Goal: Information Seeking & Learning: Learn about a topic

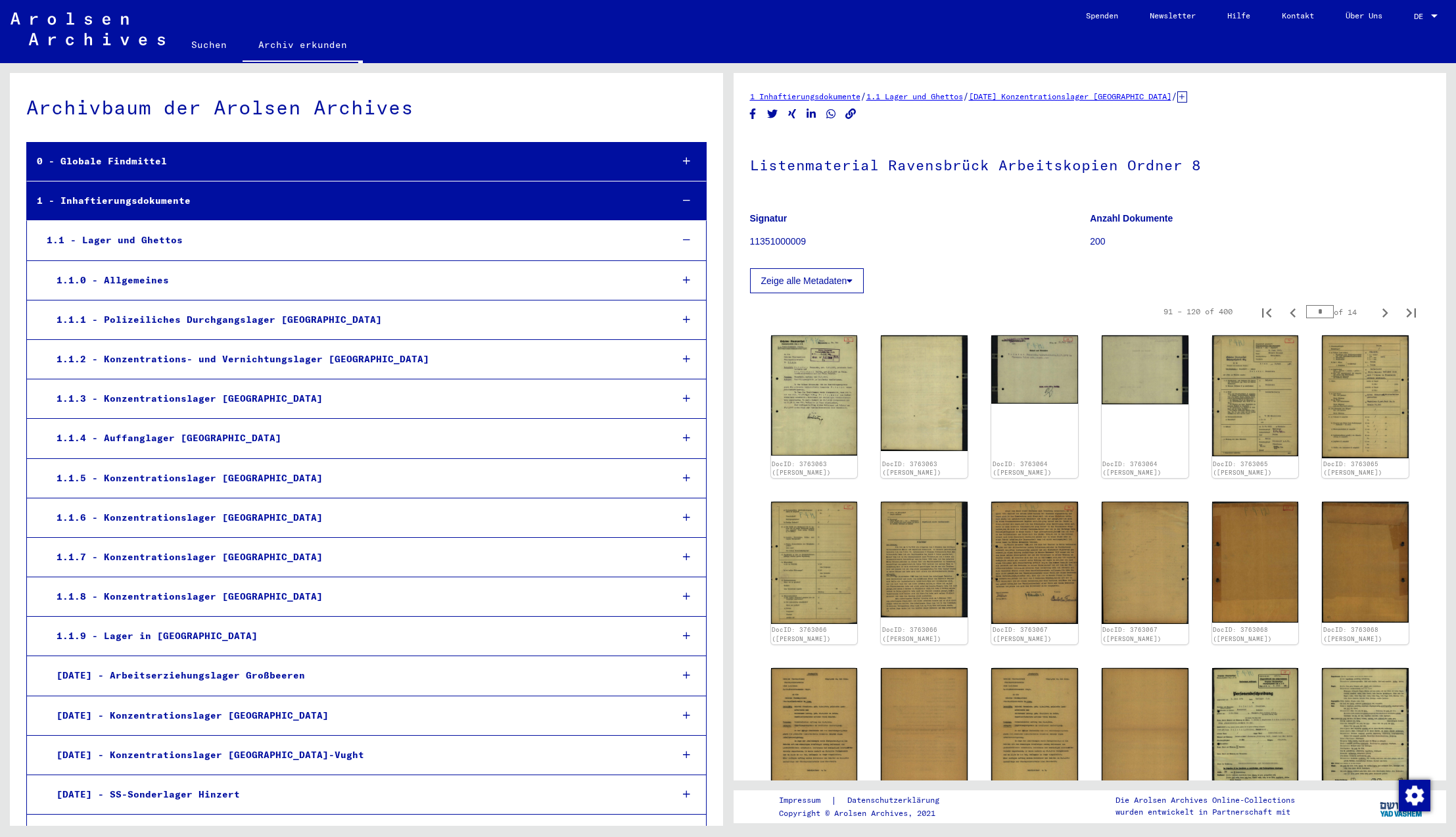
scroll to position [6294, 0]
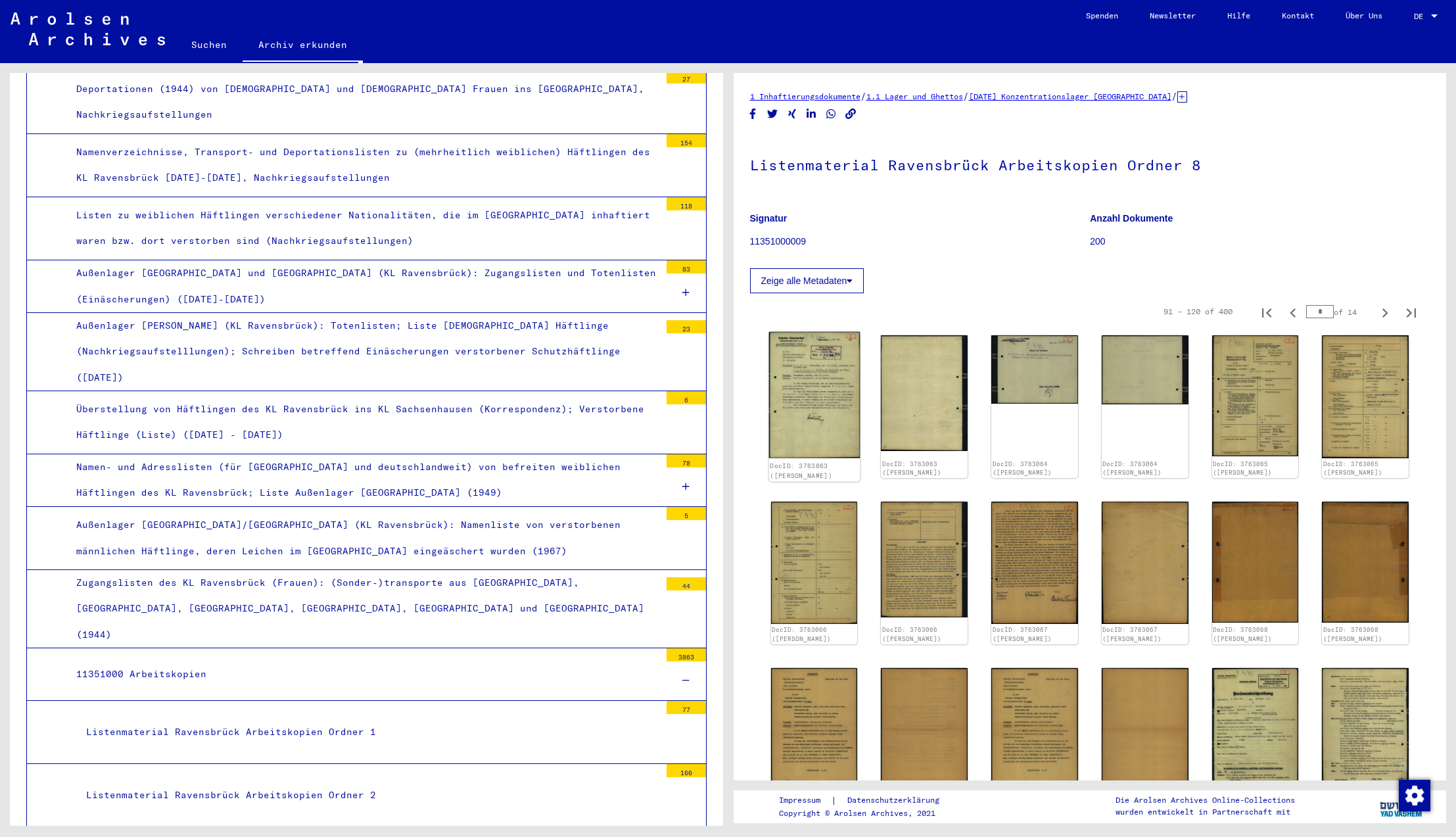
click at [811, 397] on img at bounding box center [814, 395] width 90 height 127
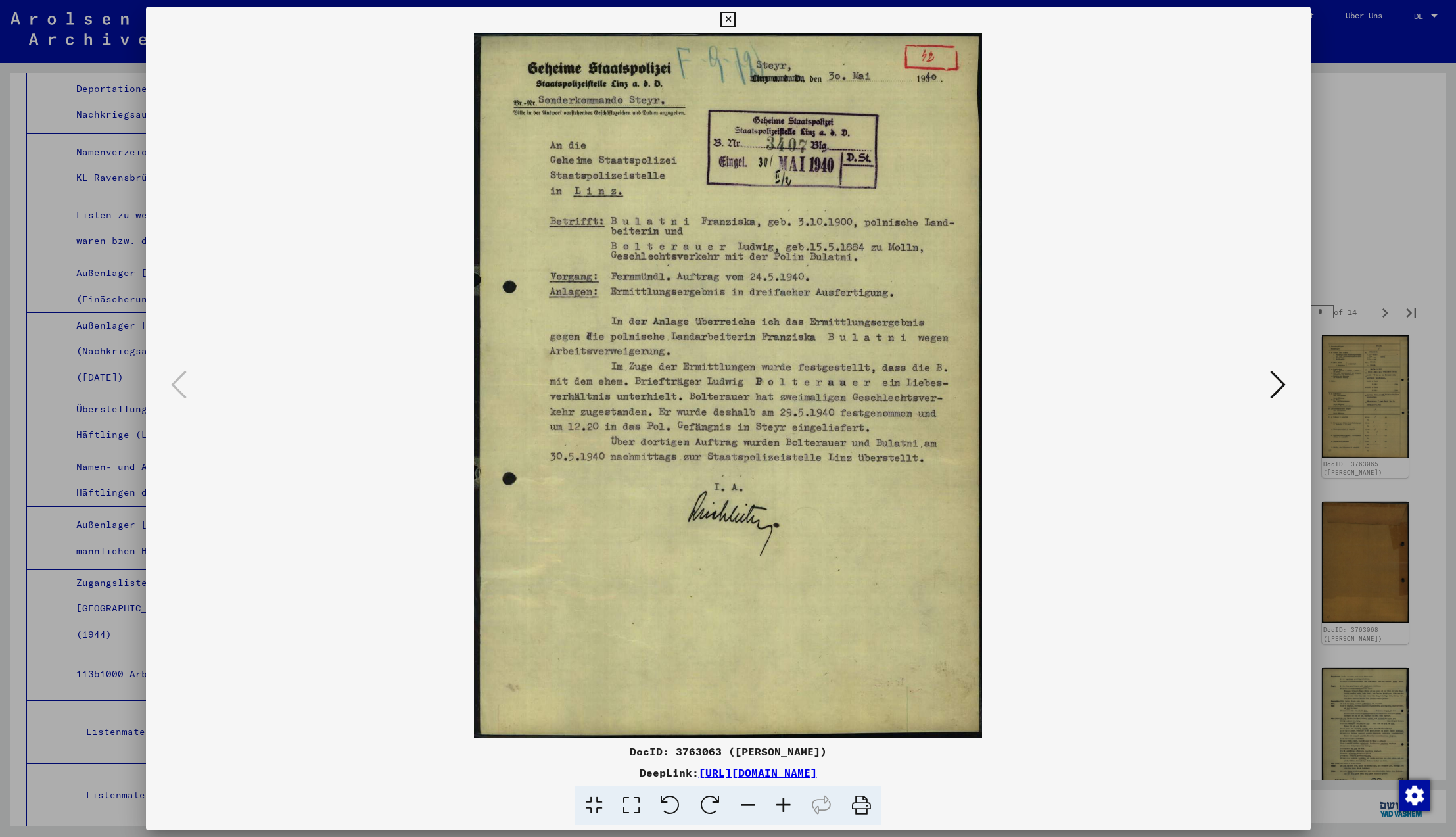
click at [1280, 385] on icon at bounding box center [1278, 385] width 15 height 32
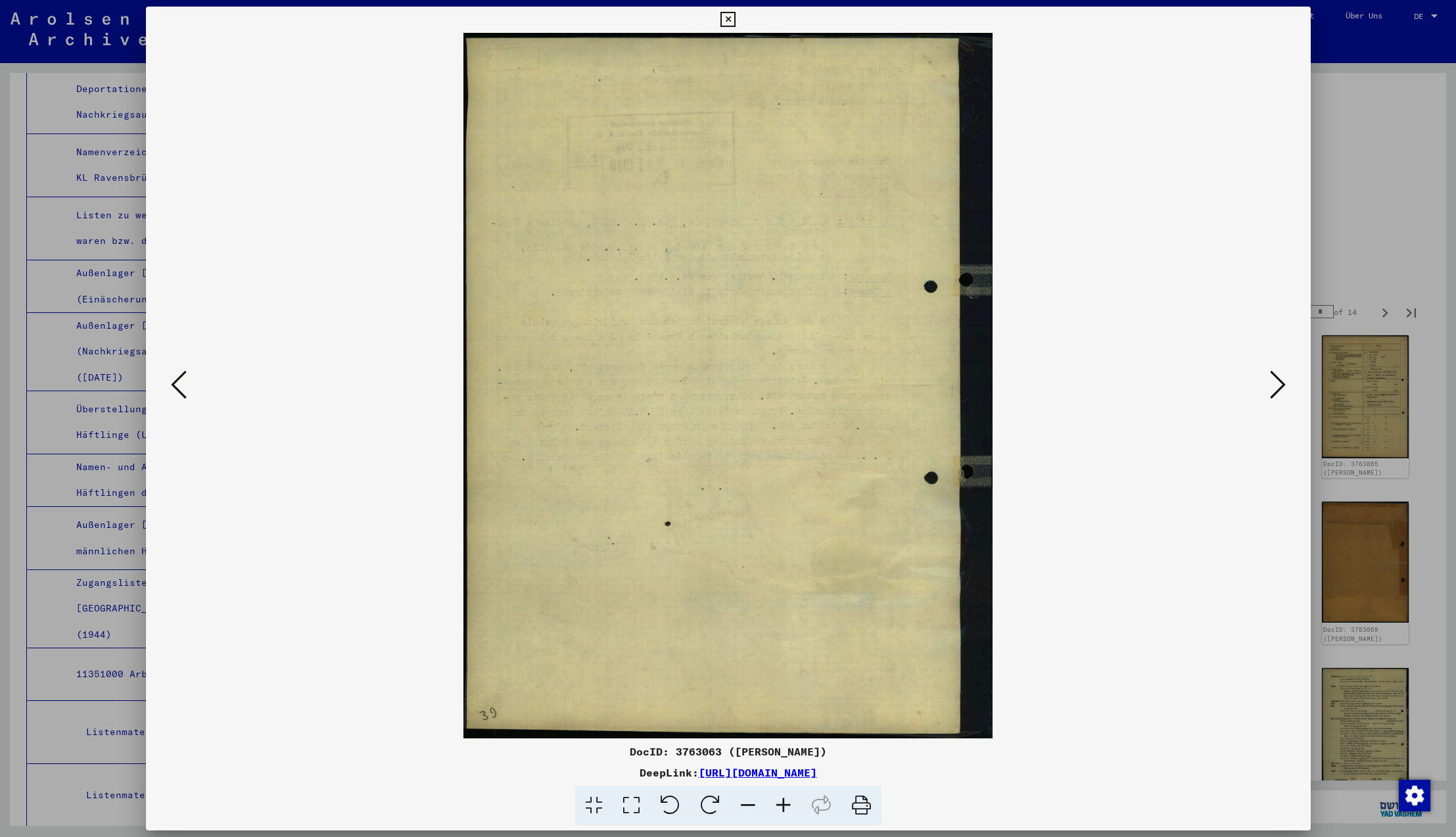
click at [1280, 385] on icon at bounding box center [1278, 385] width 15 height 32
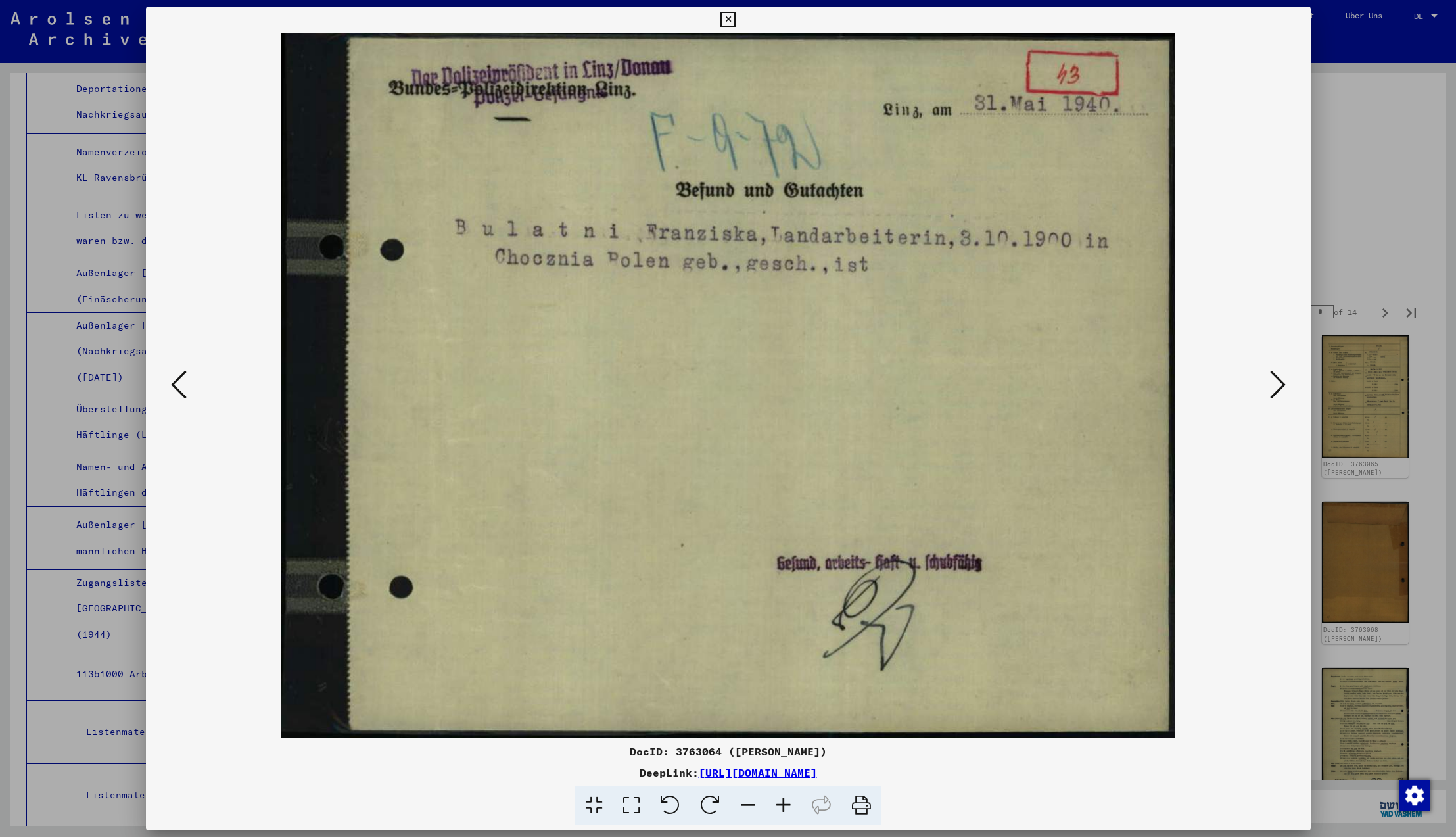
click at [1280, 385] on icon at bounding box center [1278, 385] width 15 height 32
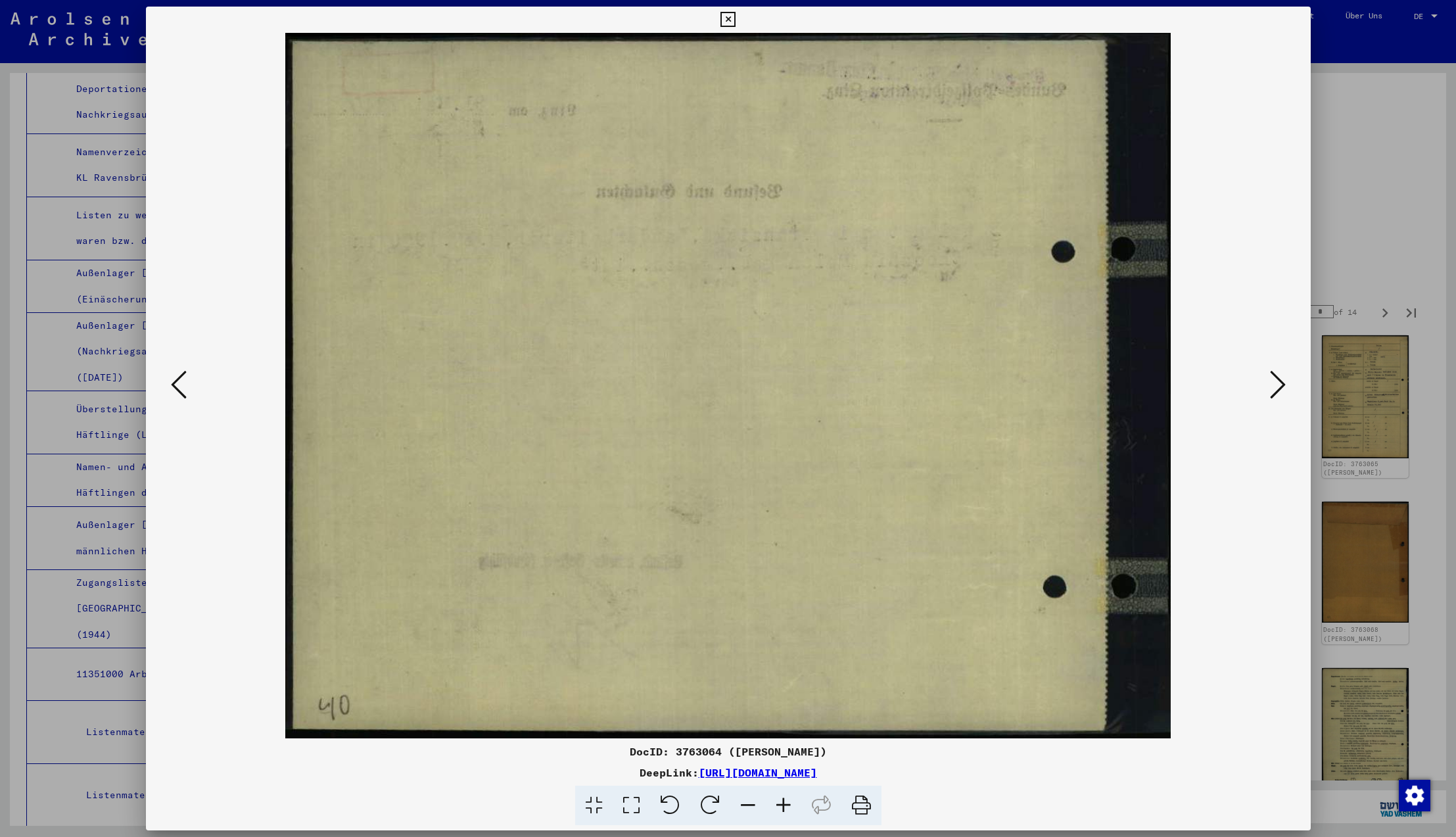
click at [1280, 385] on icon at bounding box center [1278, 385] width 15 height 32
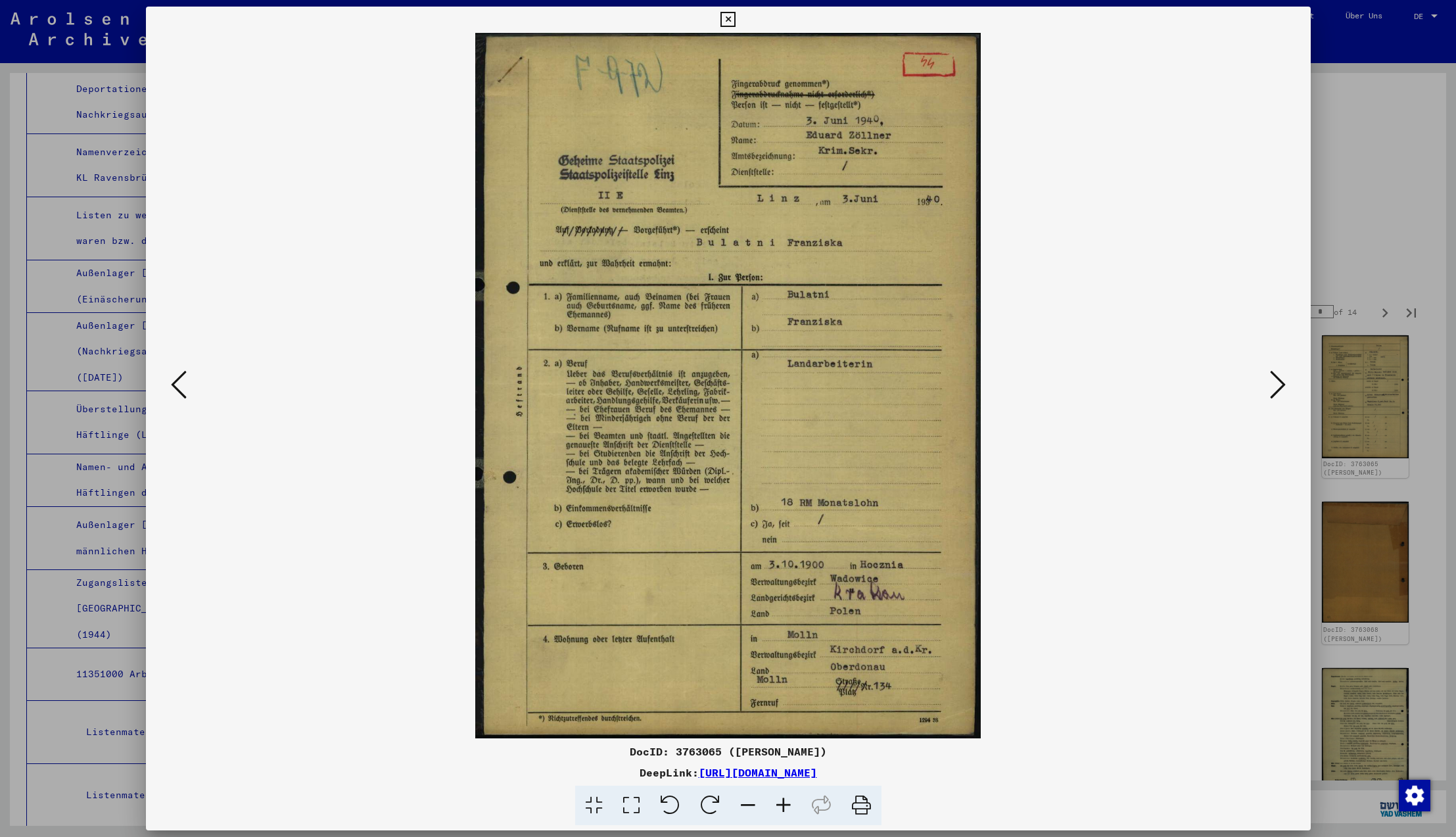
click at [1280, 385] on icon at bounding box center [1278, 385] width 15 height 32
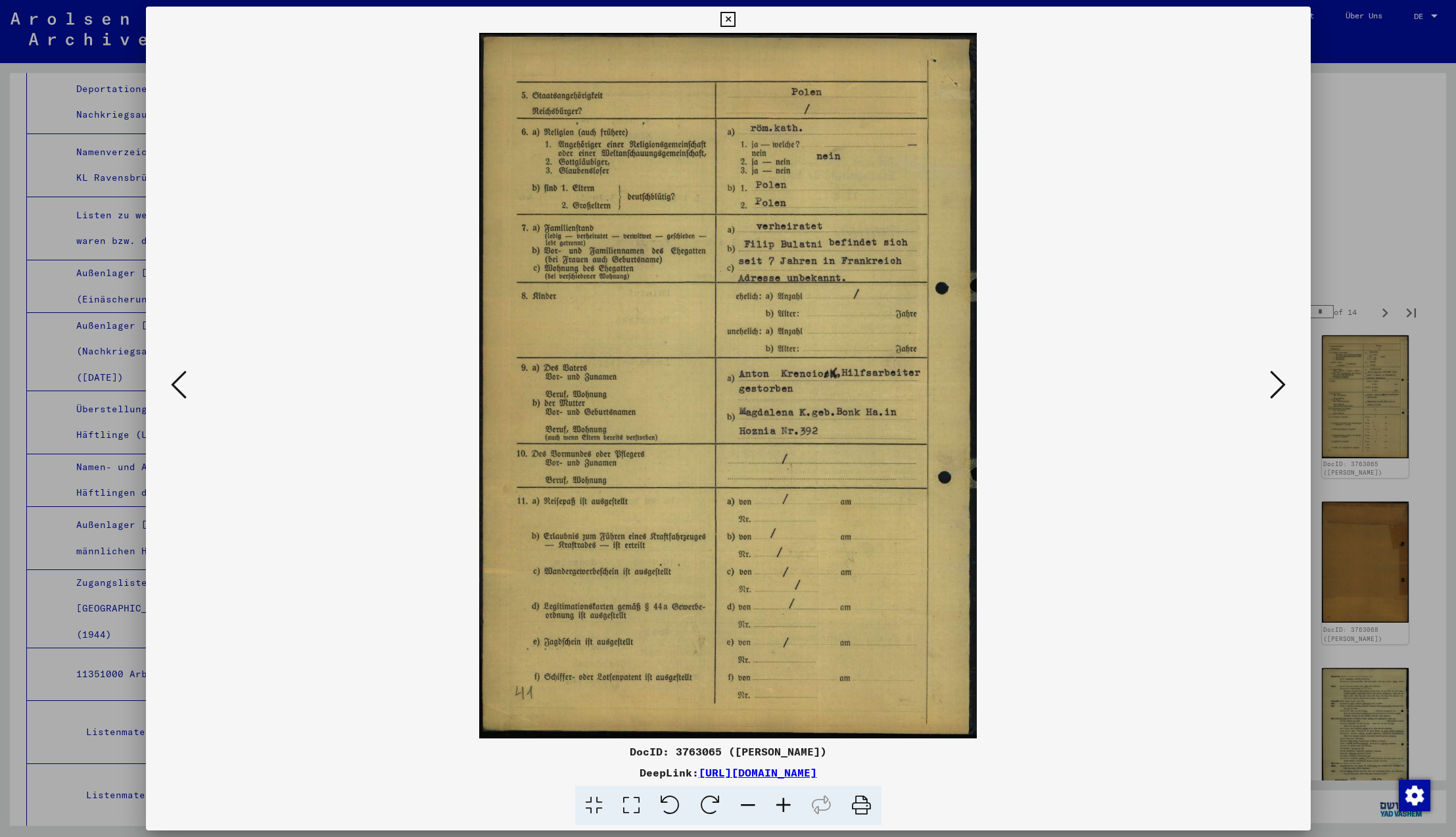
click at [1281, 384] on icon at bounding box center [1278, 385] width 15 height 32
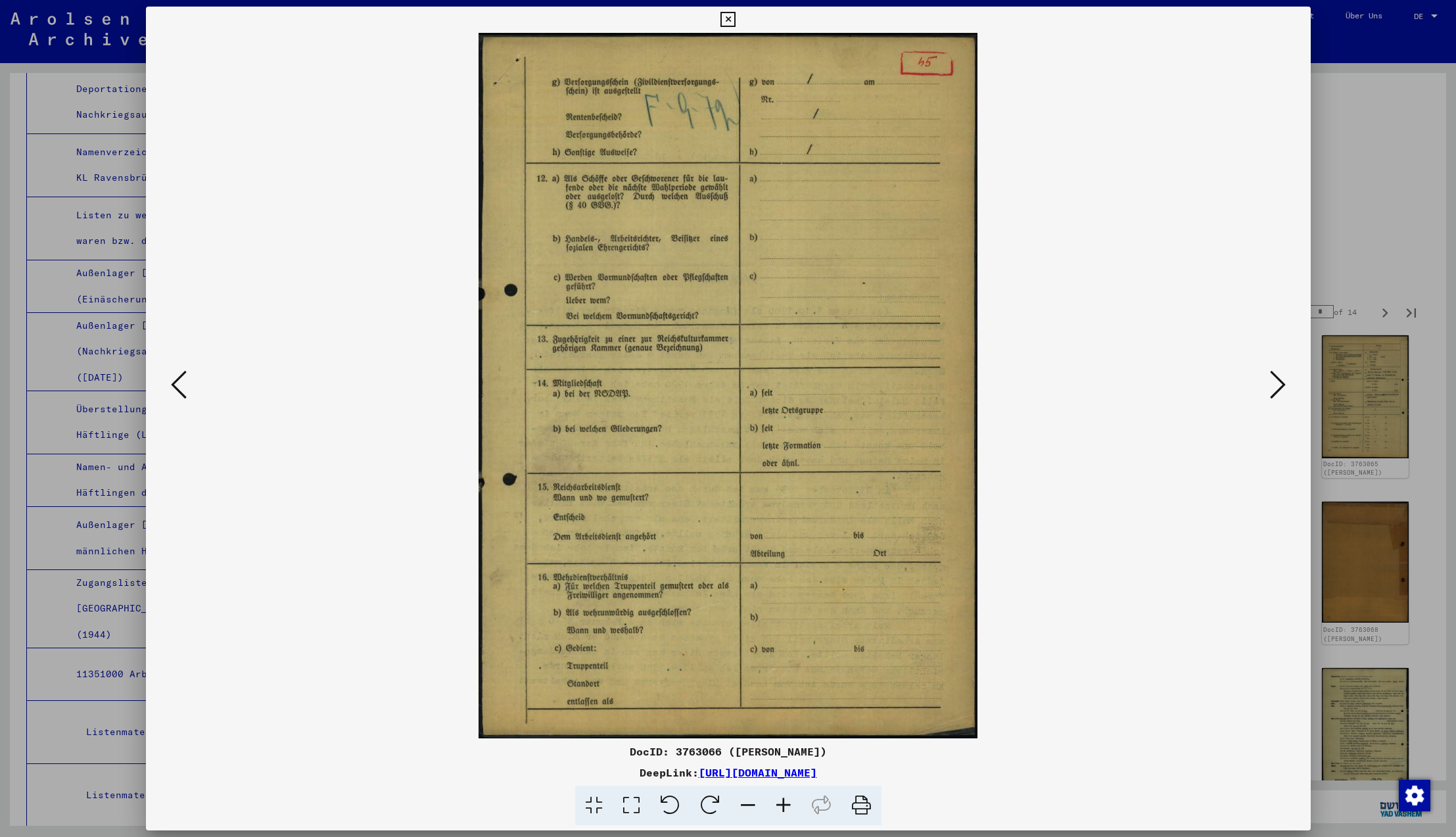
click at [1281, 384] on icon at bounding box center [1278, 385] width 15 height 32
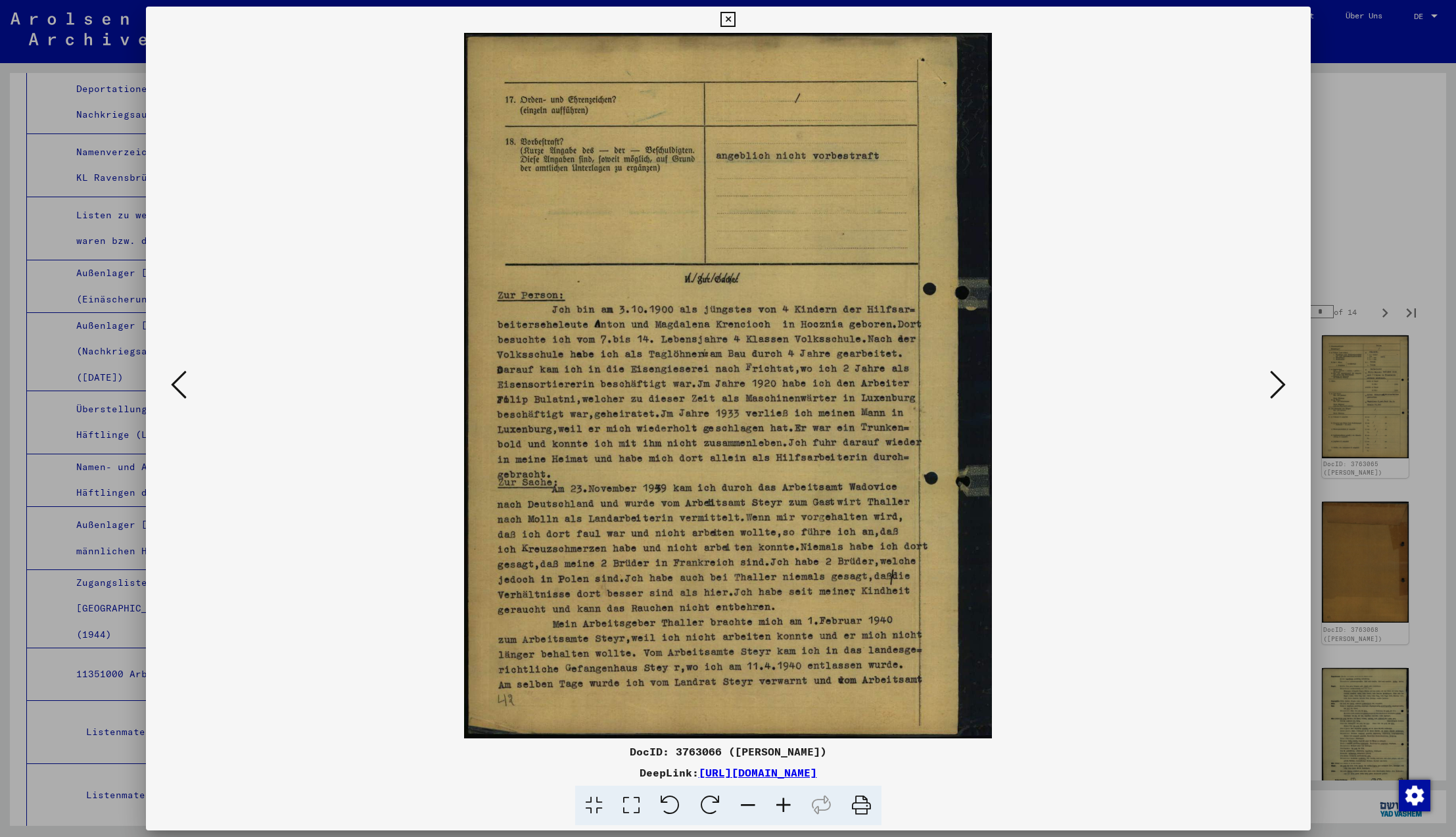
click at [1276, 386] on icon at bounding box center [1278, 385] width 15 height 32
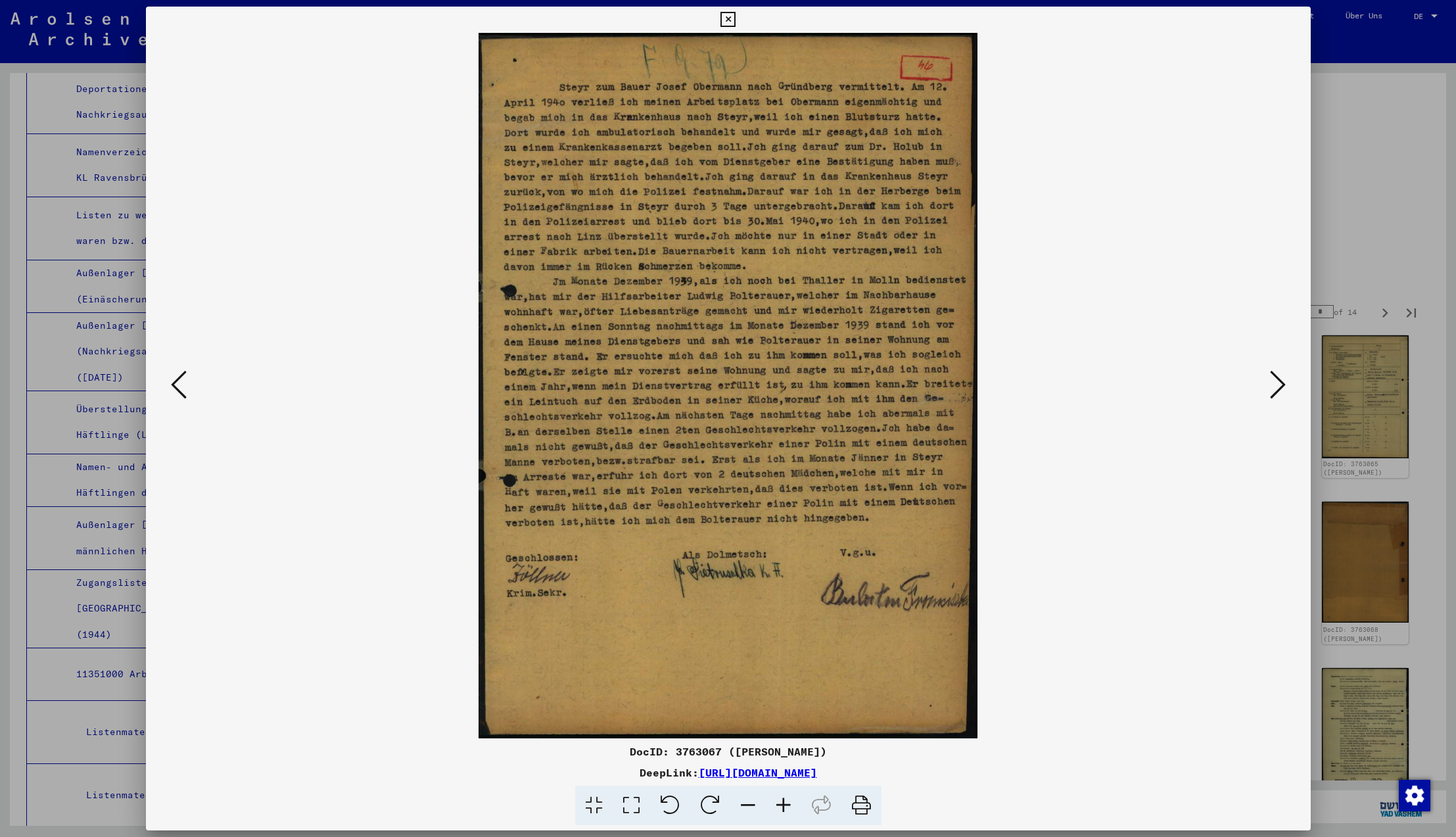
click at [1280, 384] on icon at bounding box center [1278, 385] width 15 height 32
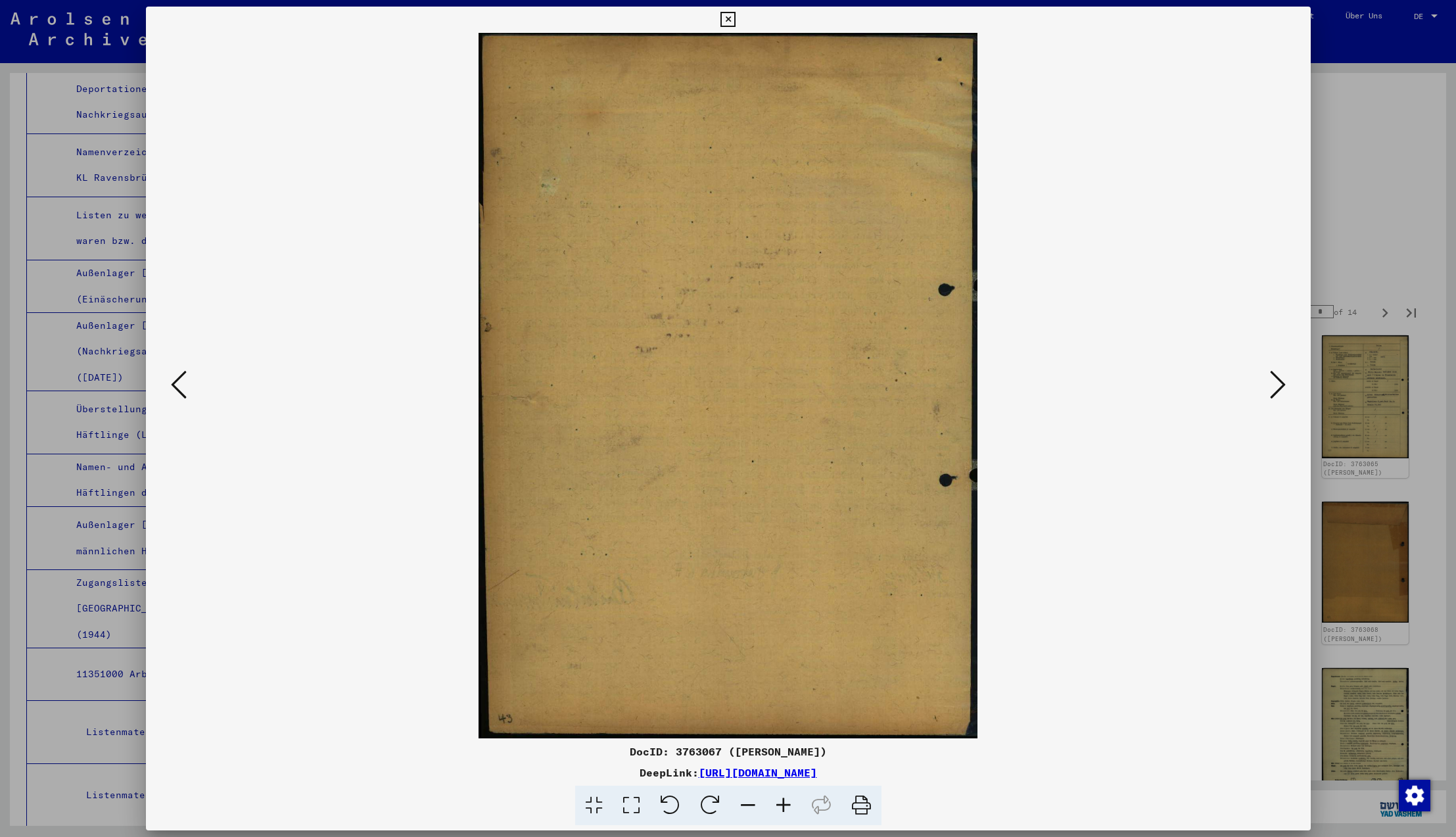
click at [1280, 384] on icon at bounding box center [1278, 385] width 15 height 32
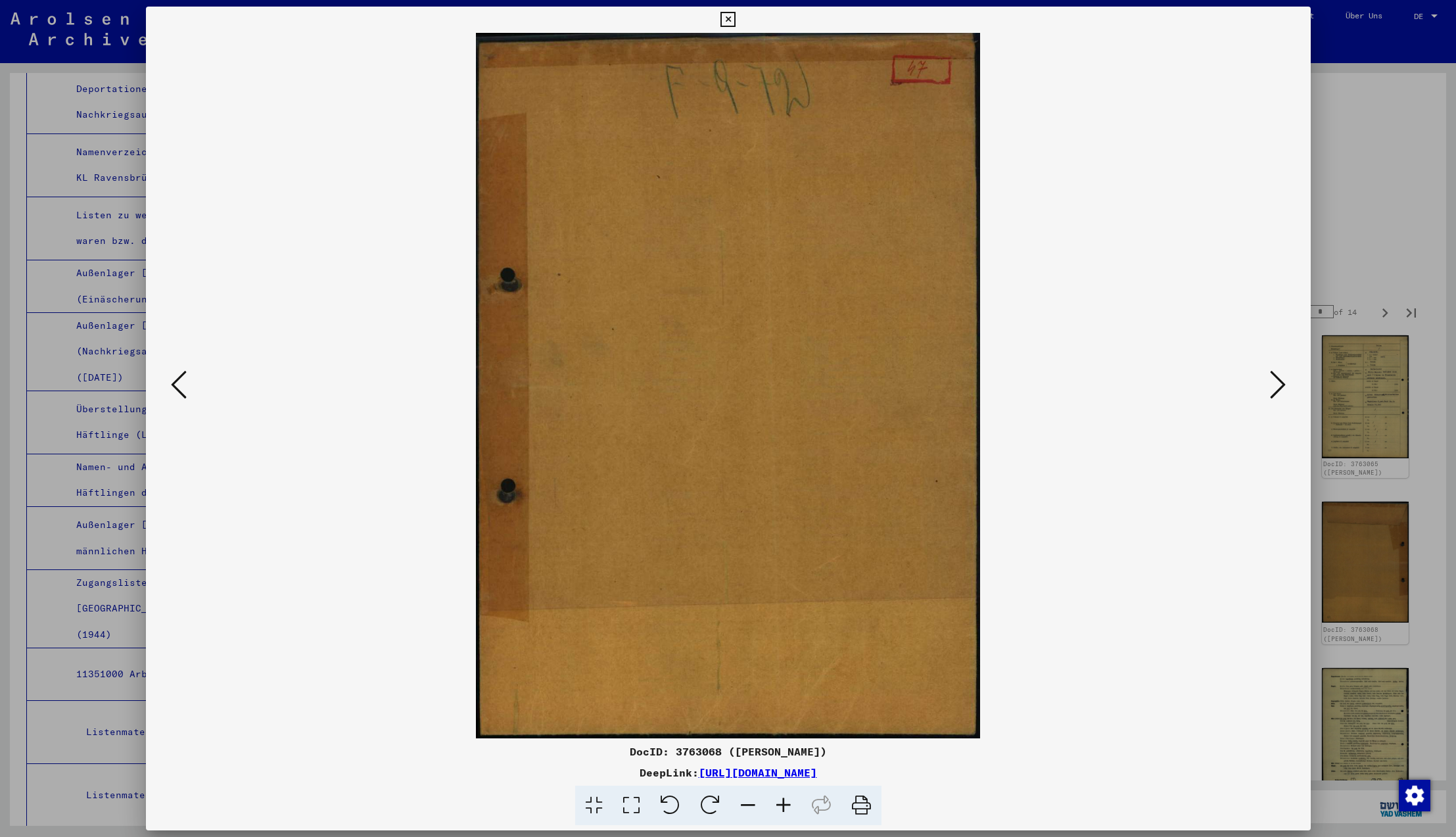
click at [1280, 384] on icon at bounding box center [1278, 385] width 15 height 32
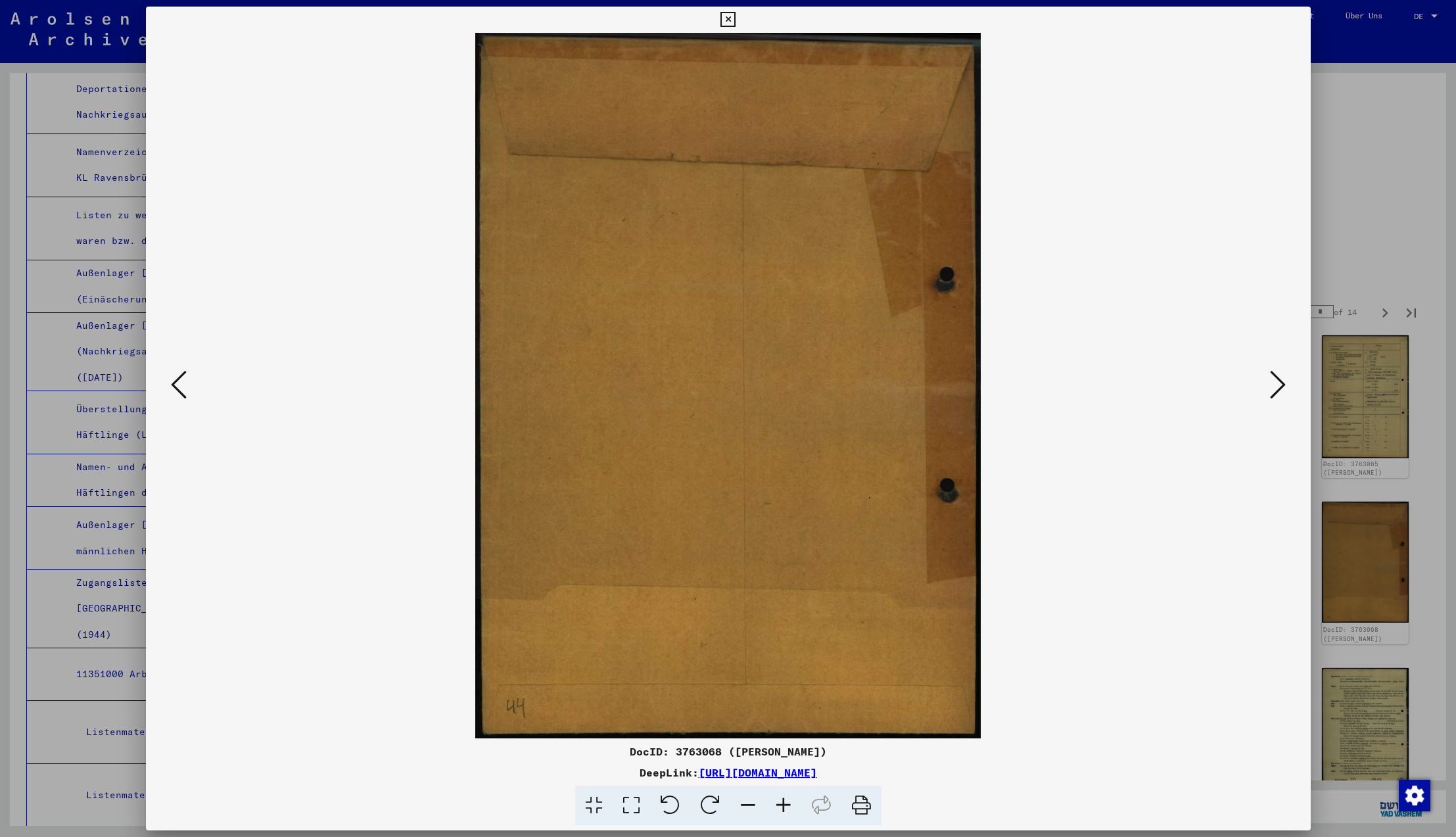
click at [1280, 384] on icon at bounding box center [1278, 385] width 15 height 32
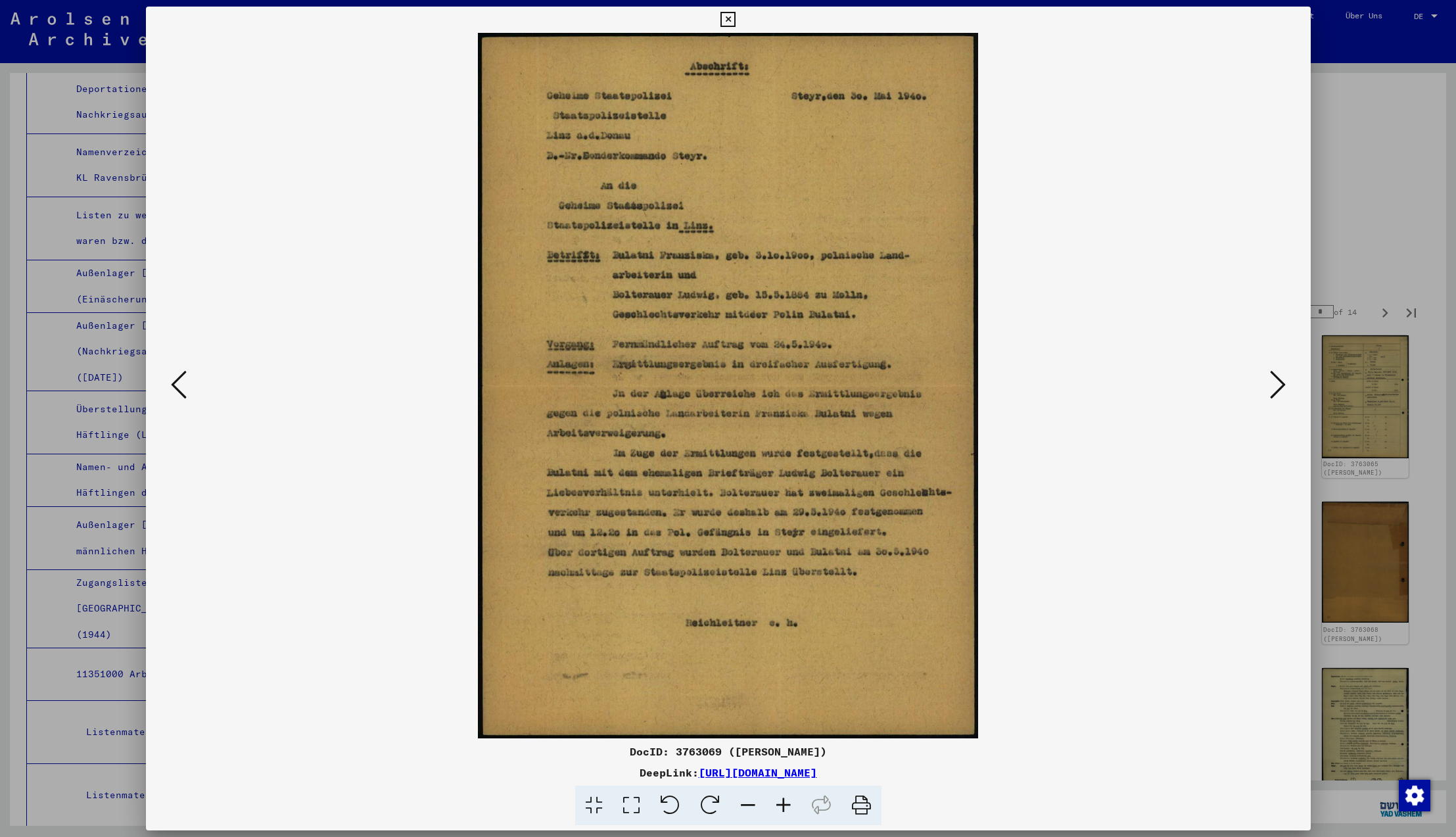
click at [1280, 384] on icon at bounding box center [1278, 385] width 15 height 32
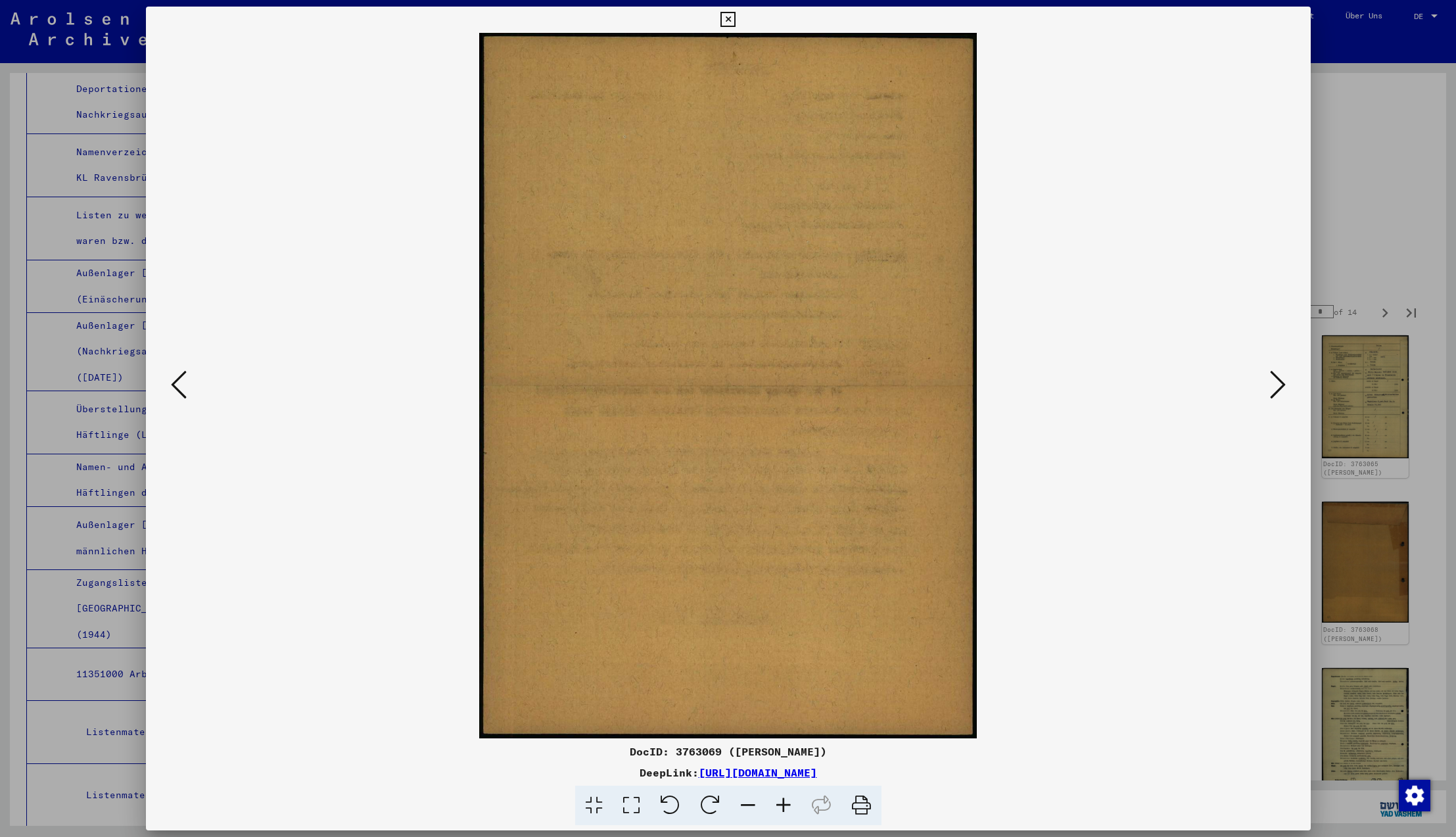
click at [1280, 384] on icon at bounding box center [1278, 385] width 15 height 32
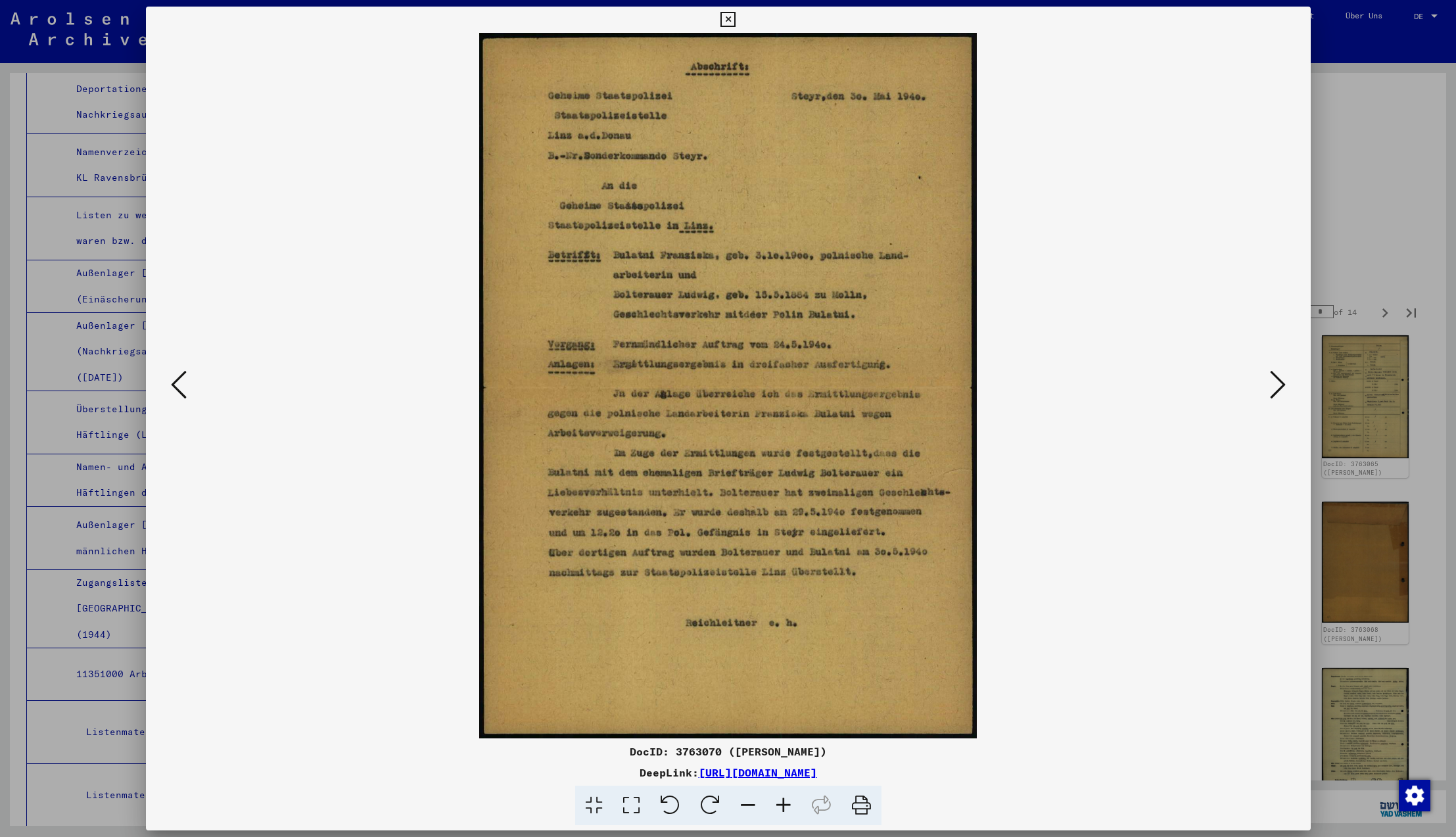
click at [1280, 384] on icon at bounding box center [1278, 385] width 15 height 32
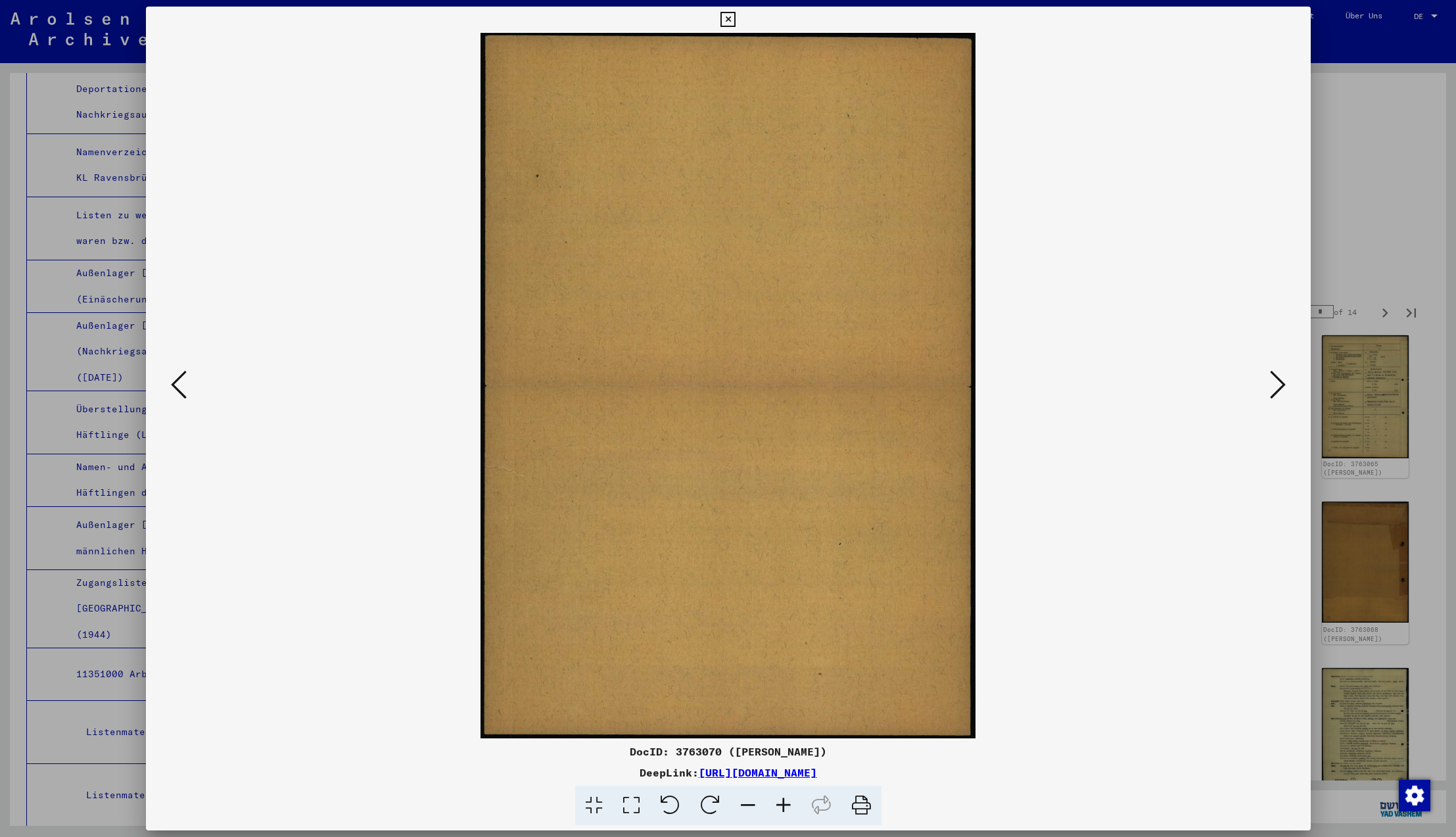
click at [1280, 384] on icon at bounding box center [1278, 385] width 15 height 32
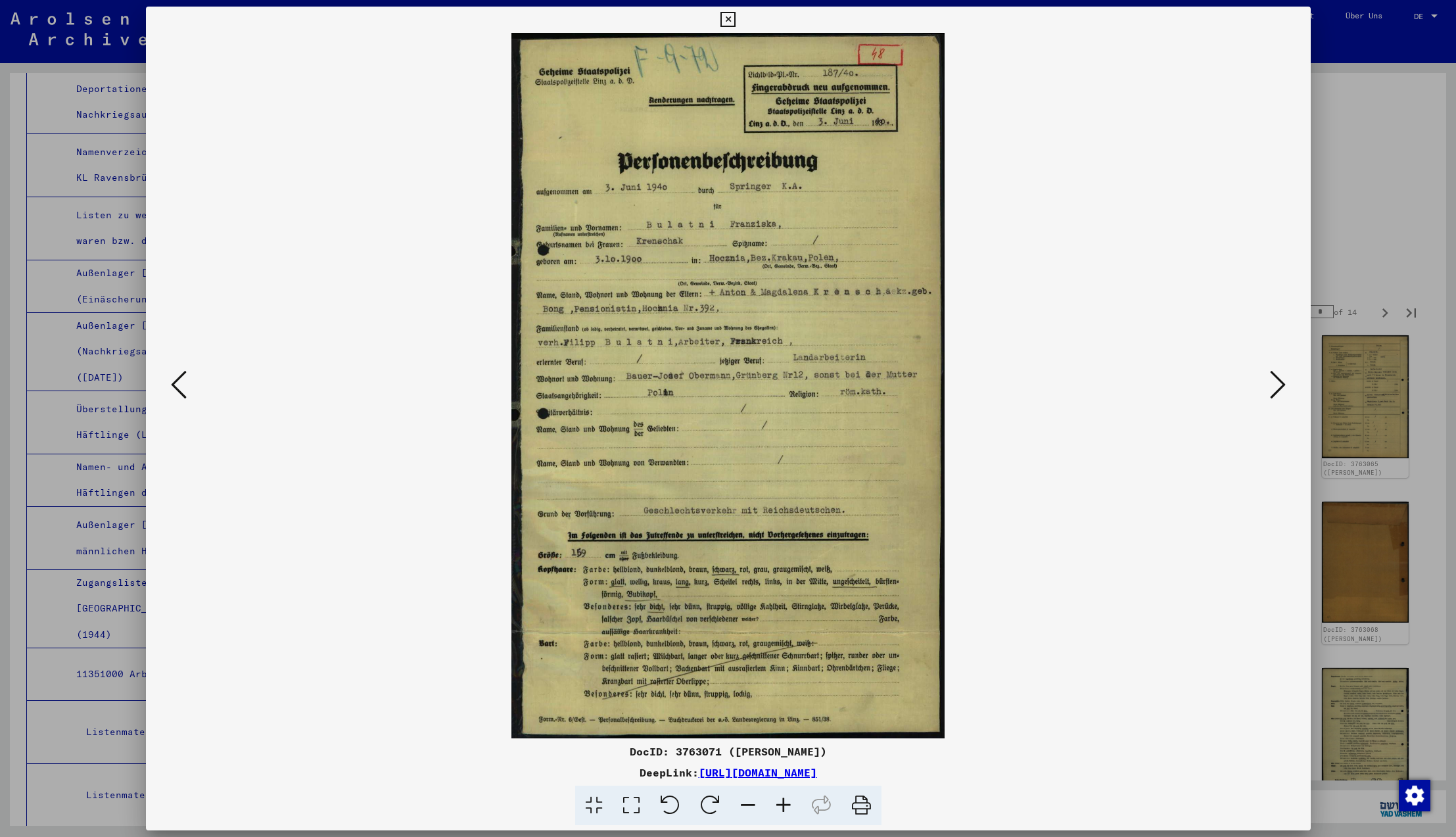
click at [1280, 384] on icon at bounding box center [1278, 385] width 15 height 32
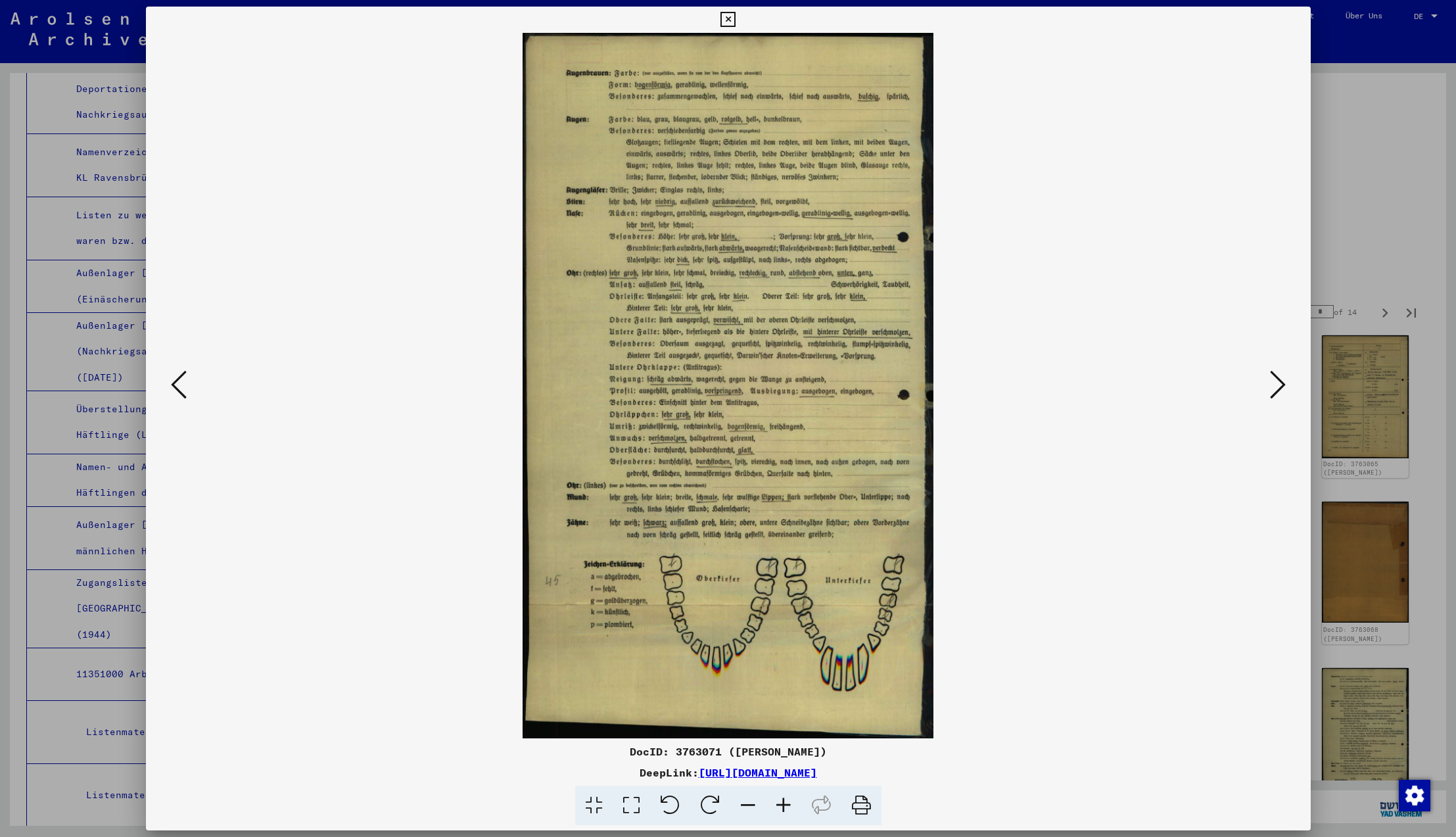
click at [1280, 384] on icon at bounding box center [1278, 385] width 15 height 32
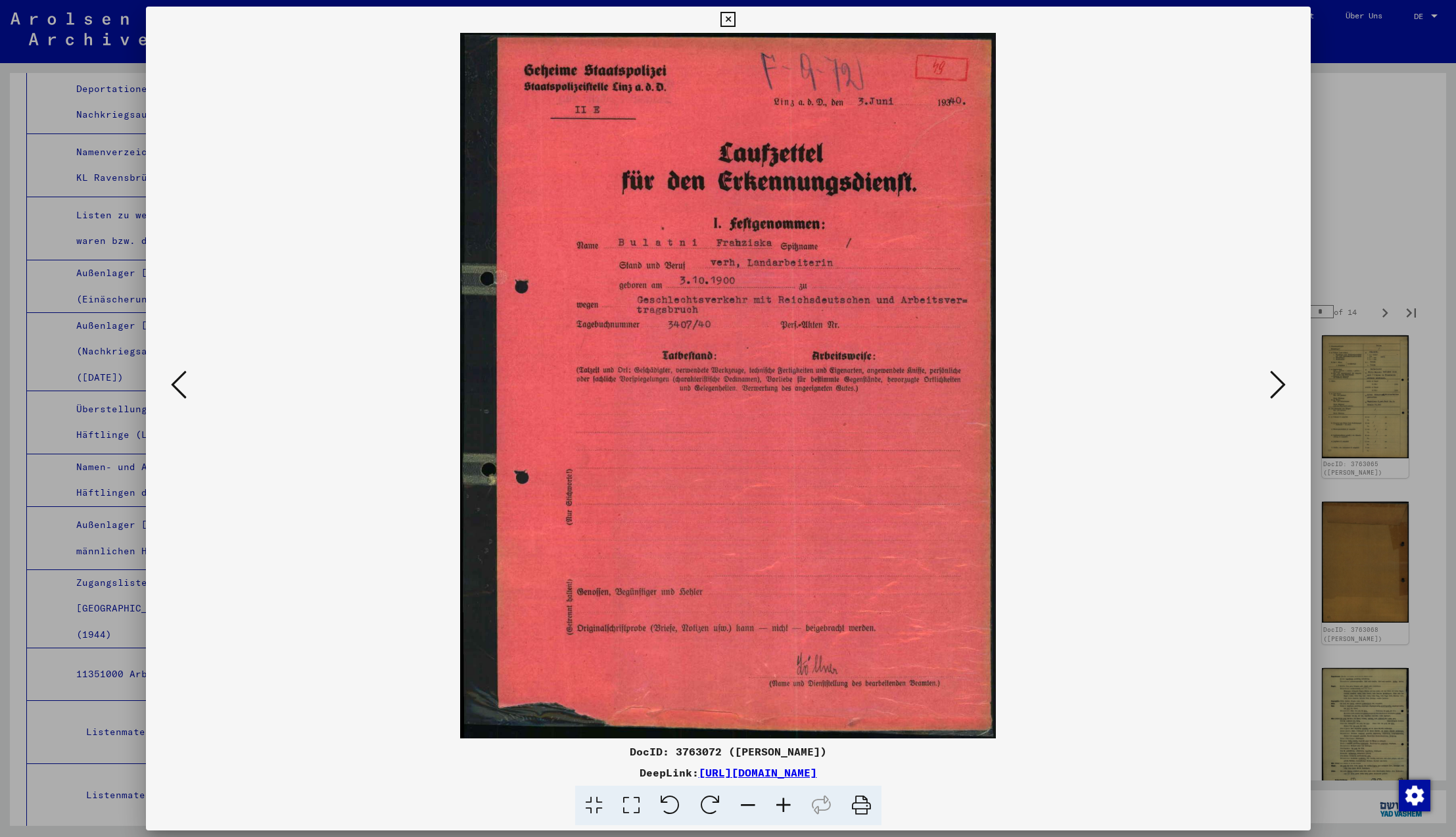
click at [1280, 384] on icon at bounding box center [1278, 385] width 15 height 32
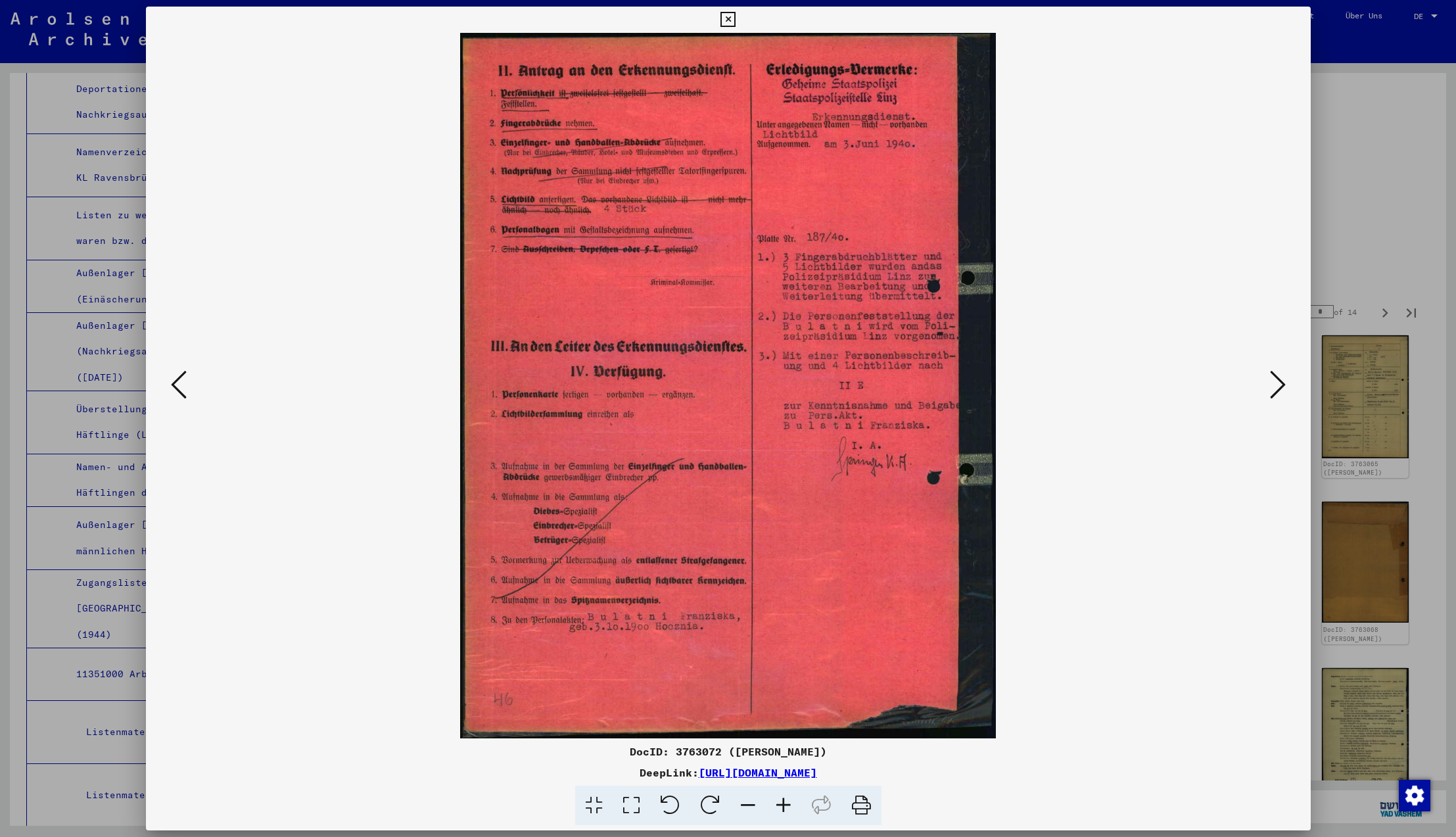
click at [1280, 384] on icon at bounding box center [1278, 385] width 15 height 32
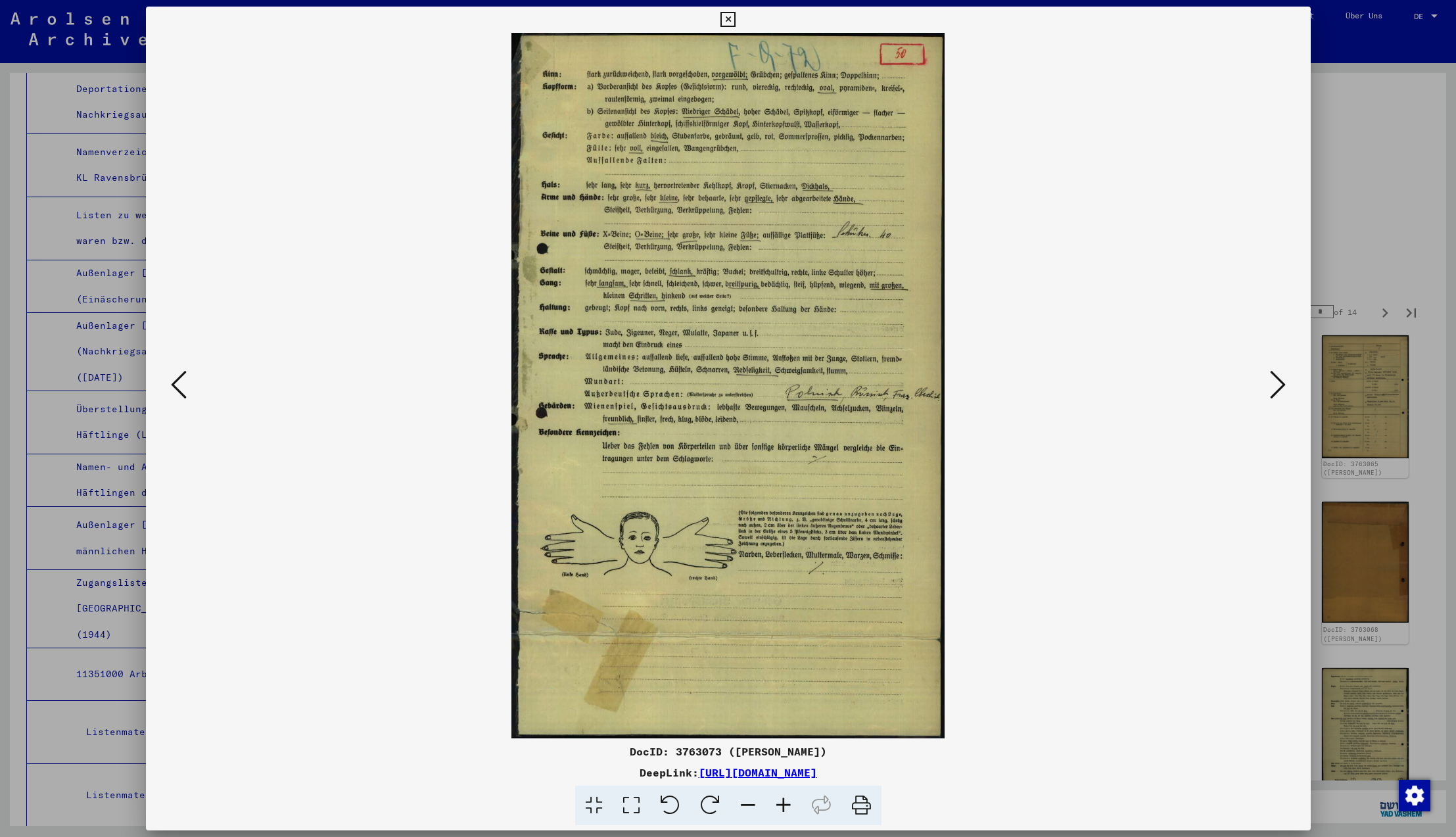
click at [1280, 384] on icon at bounding box center [1278, 385] width 15 height 32
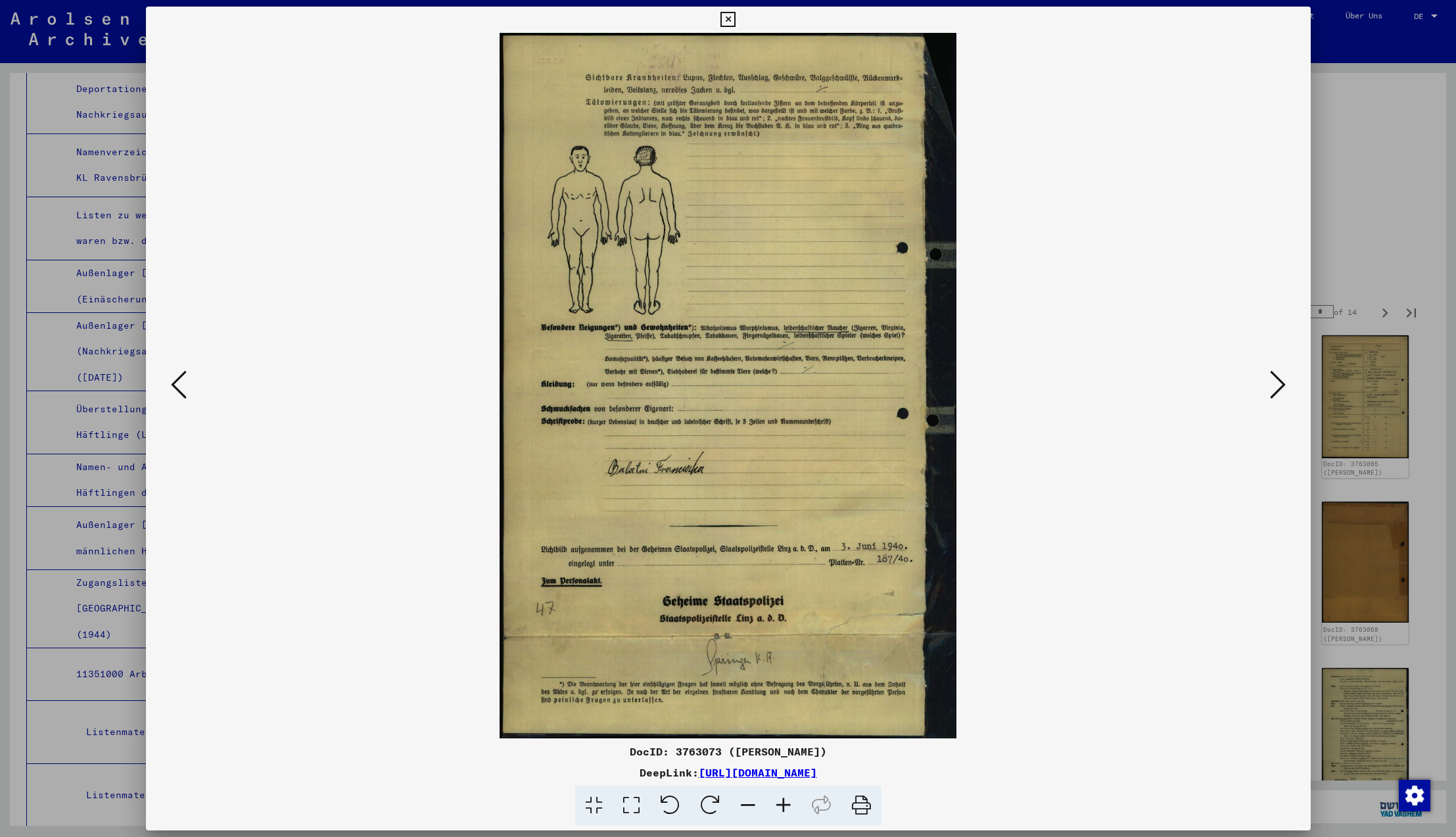
click at [1280, 384] on icon at bounding box center [1278, 385] width 15 height 32
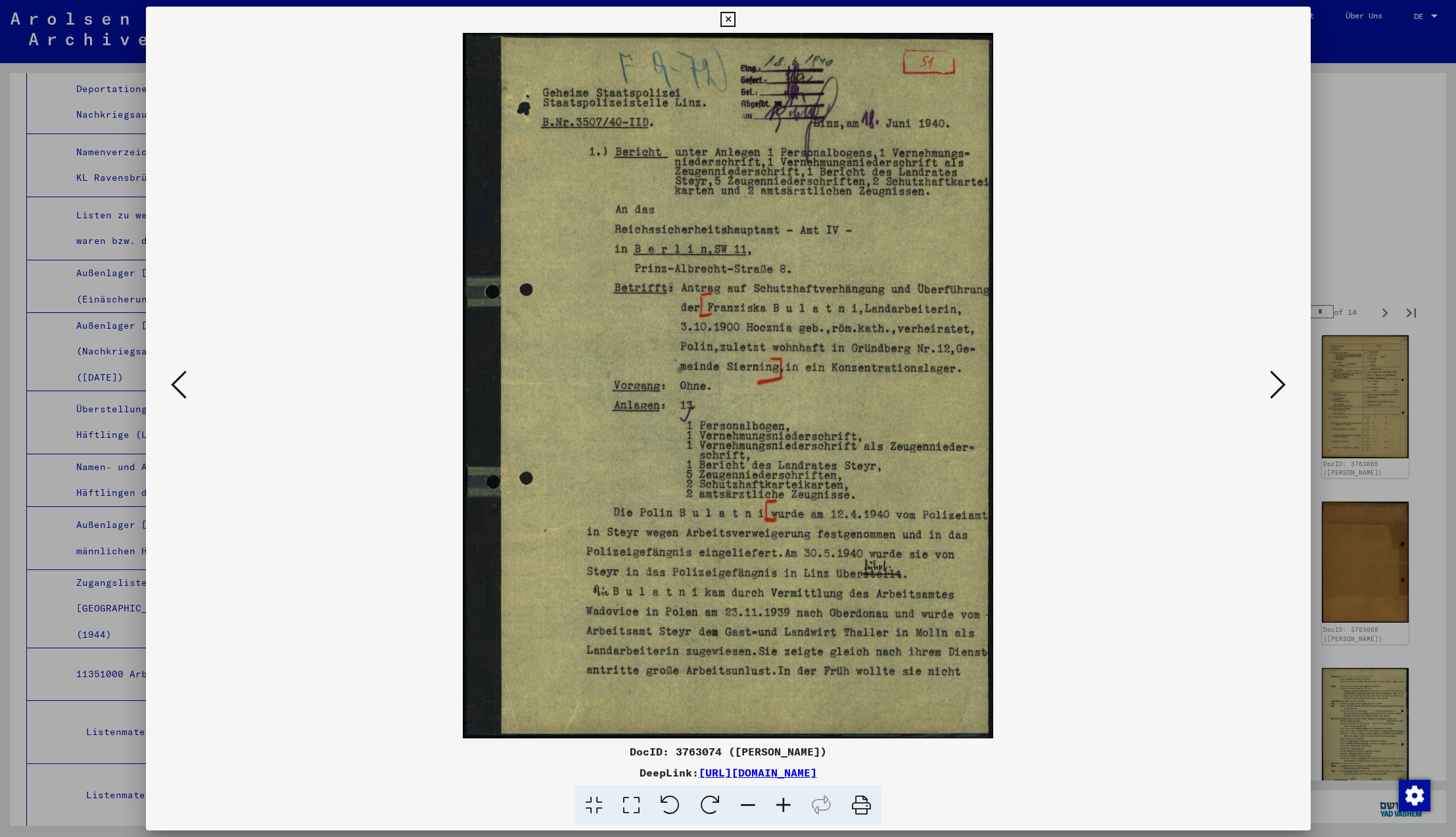
click at [1280, 384] on icon at bounding box center [1278, 385] width 15 height 32
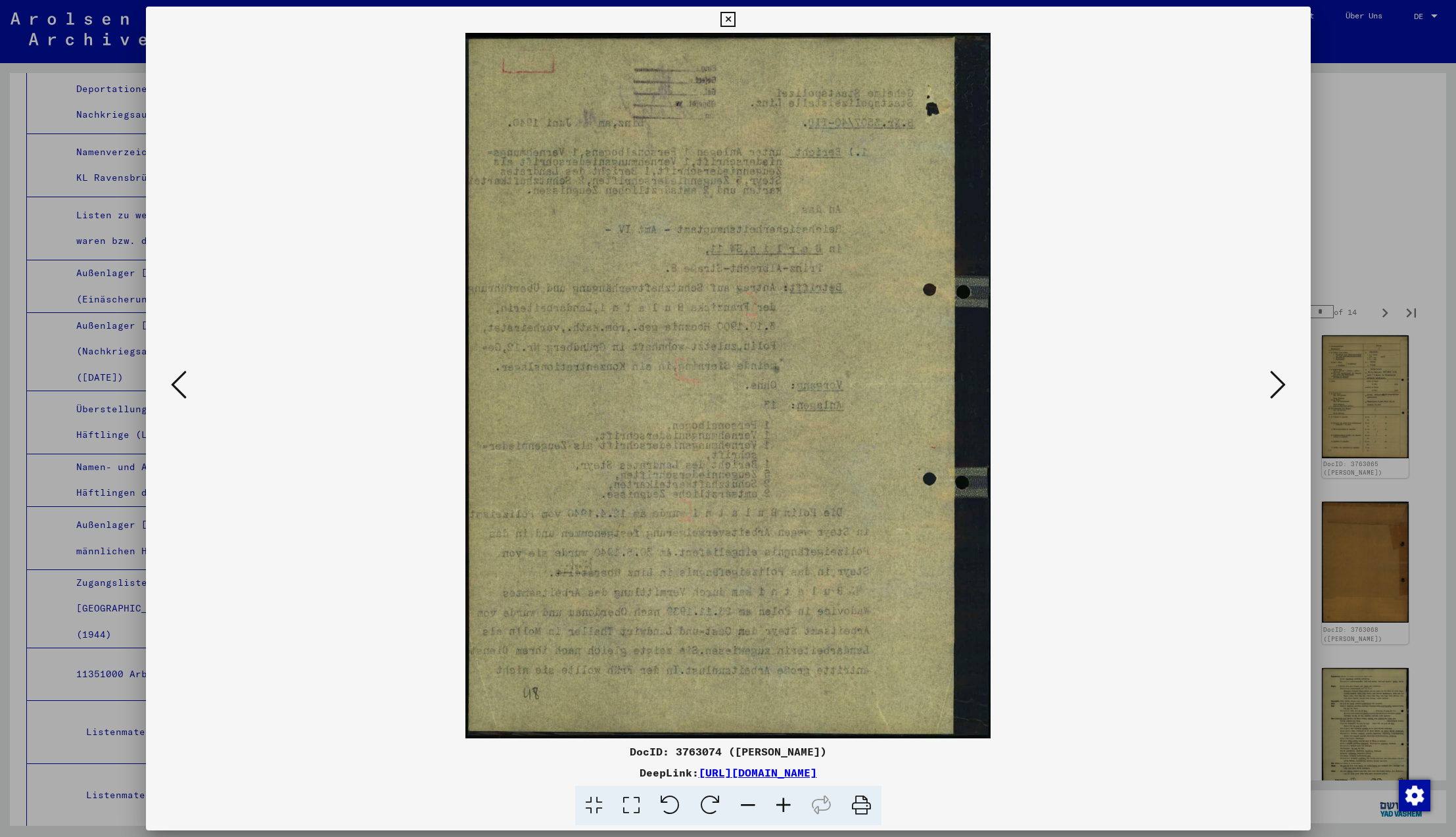
click at [1280, 384] on icon at bounding box center [1278, 385] width 15 height 32
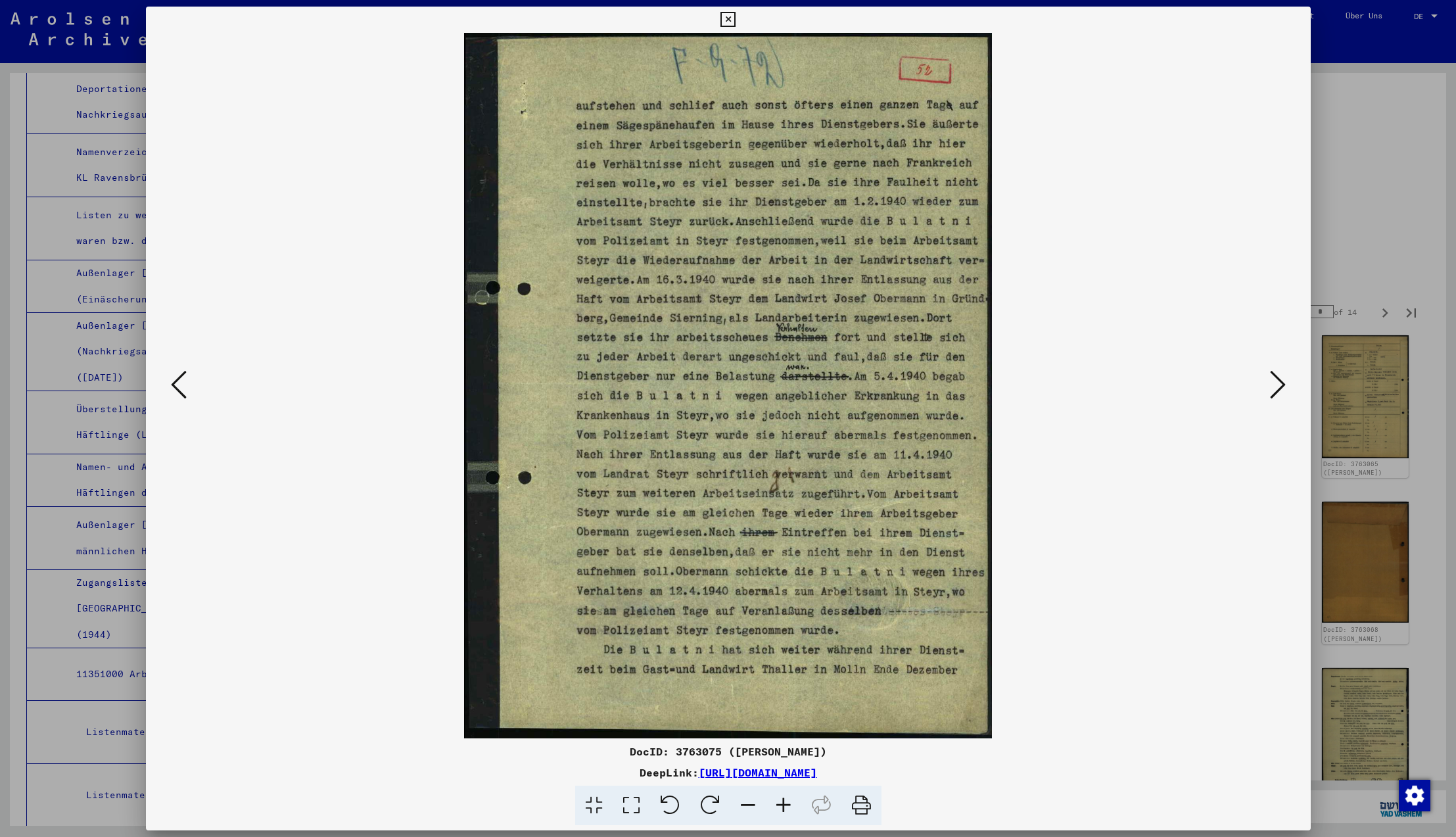
click at [1280, 384] on icon at bounding box center [1278, 385] width 15 height 32
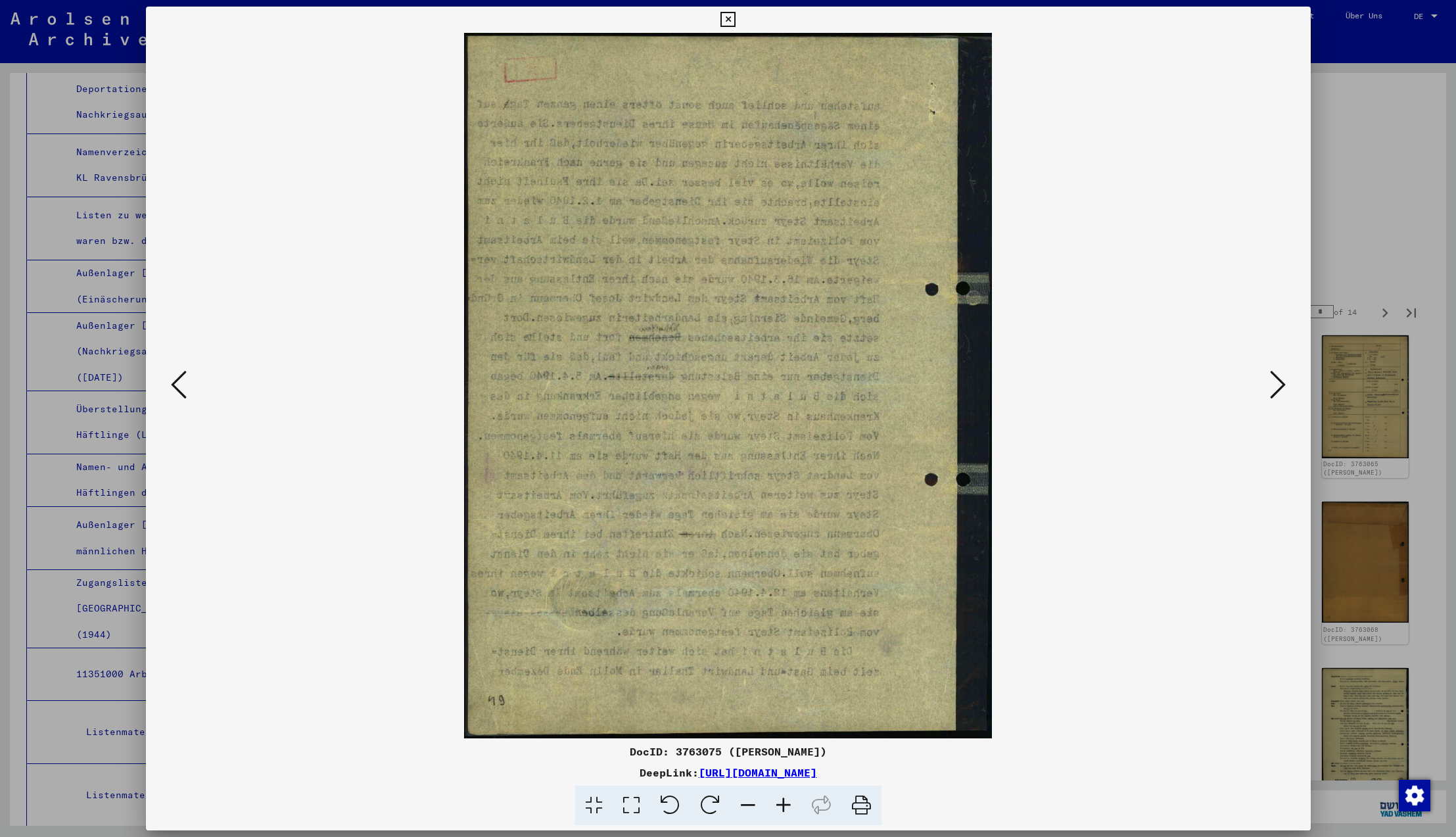
click at [1280, 384] on icon at bounding box center [1278, 385] width 15 height 32
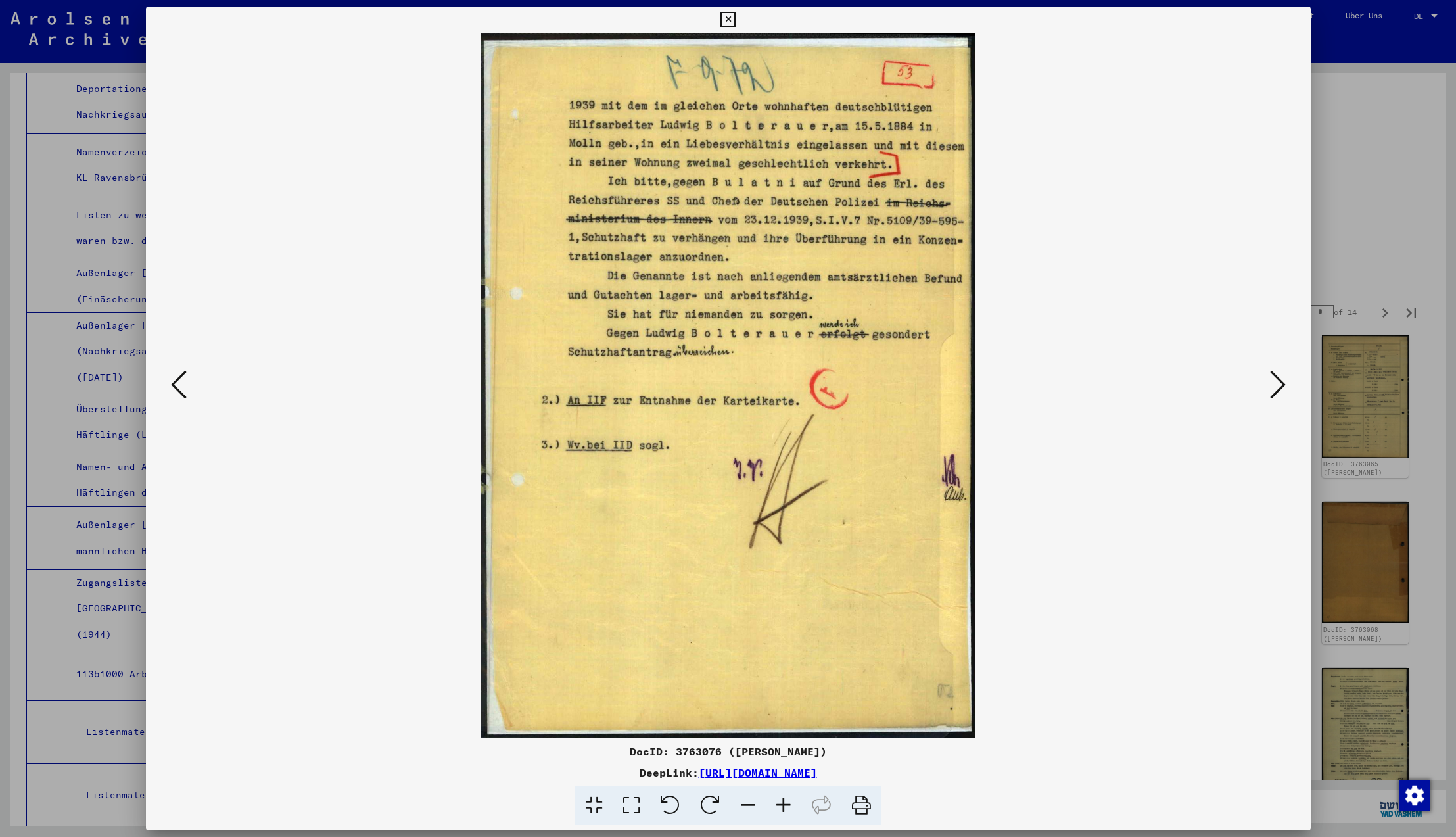
click at [1280, 384] on icon at bounding box center [1278, 385] width 15 height 32
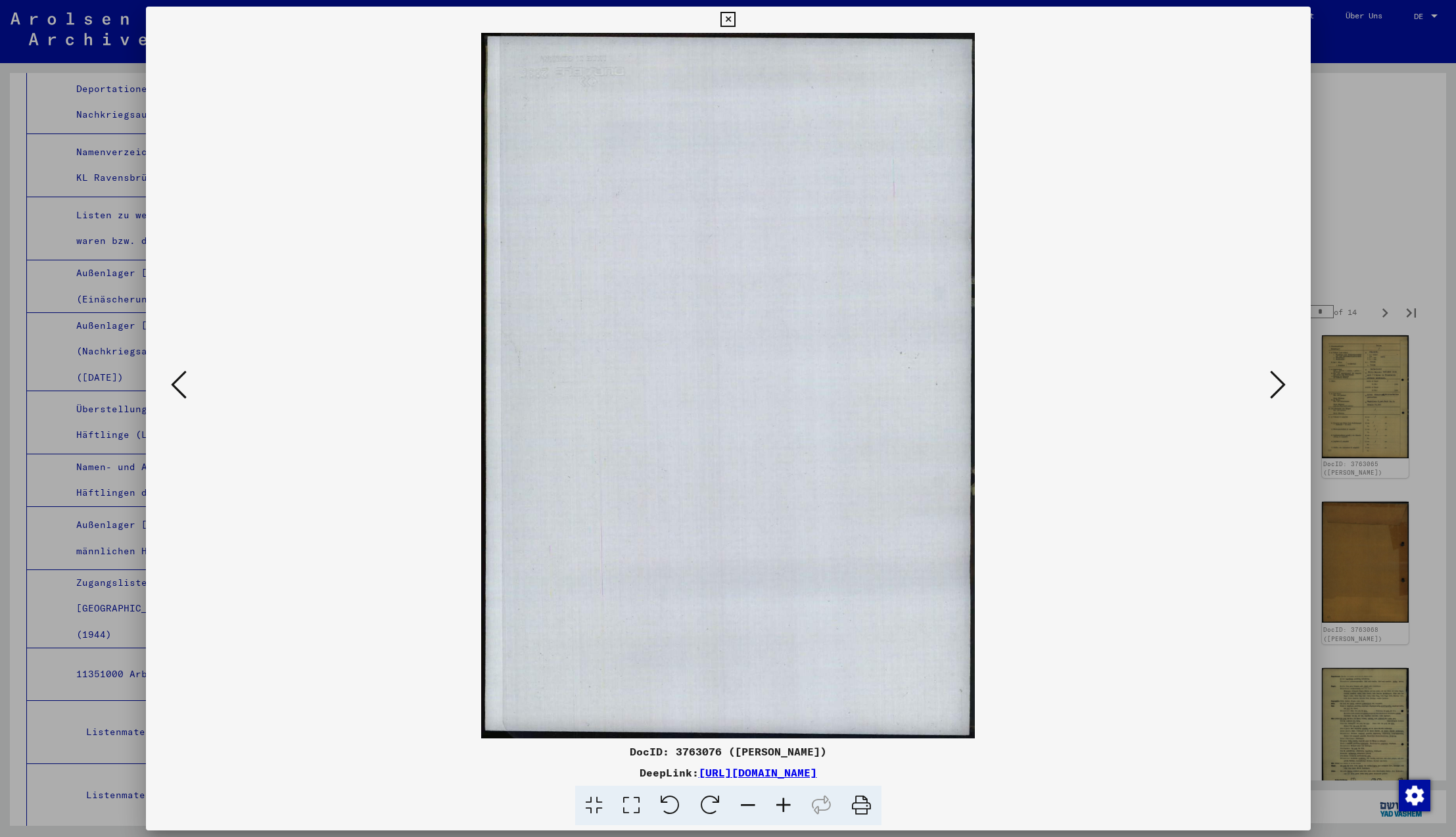
click at [1280, 384] on icon at bounding box center [1278, 385] width 15 height 32
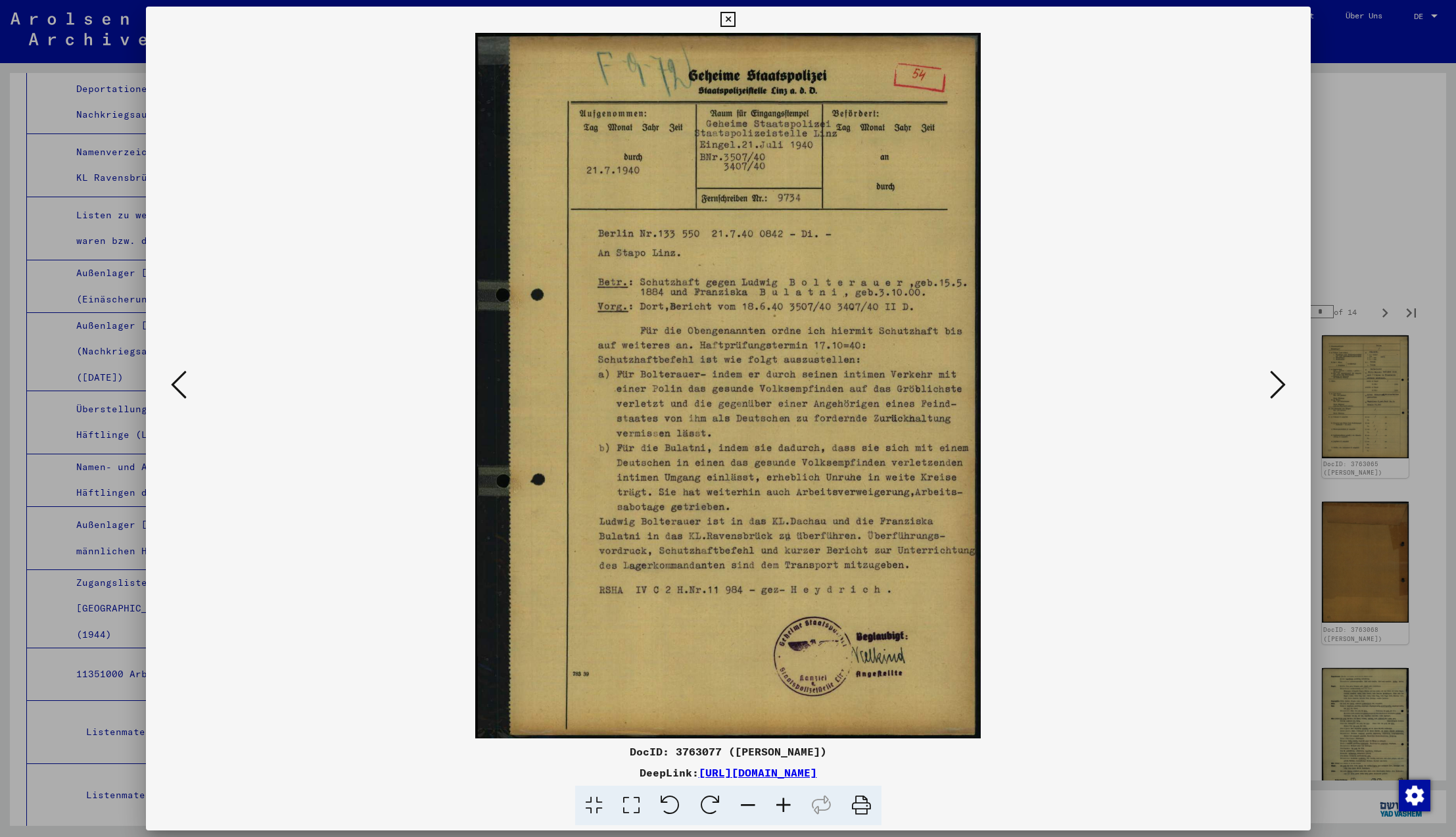
click at [1272, 389] on icon at bounding box center [1278, 385] width 15 height 32
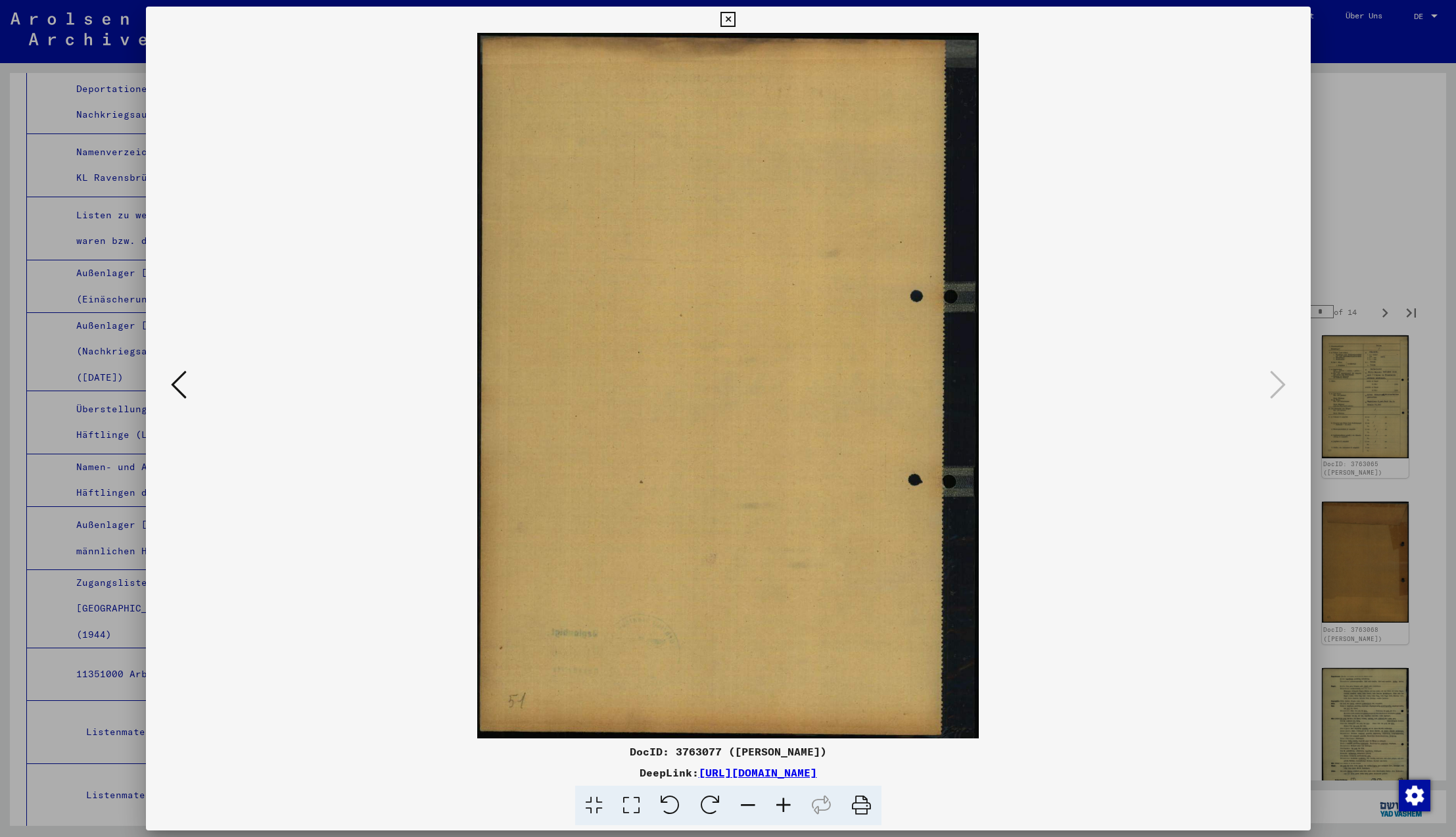
click at [1272, 389] on icon at bounding box center [1278, 385] width 15 height 32
click at [736, 20] on icon at bounding box center [728, 19] width 15 height 15
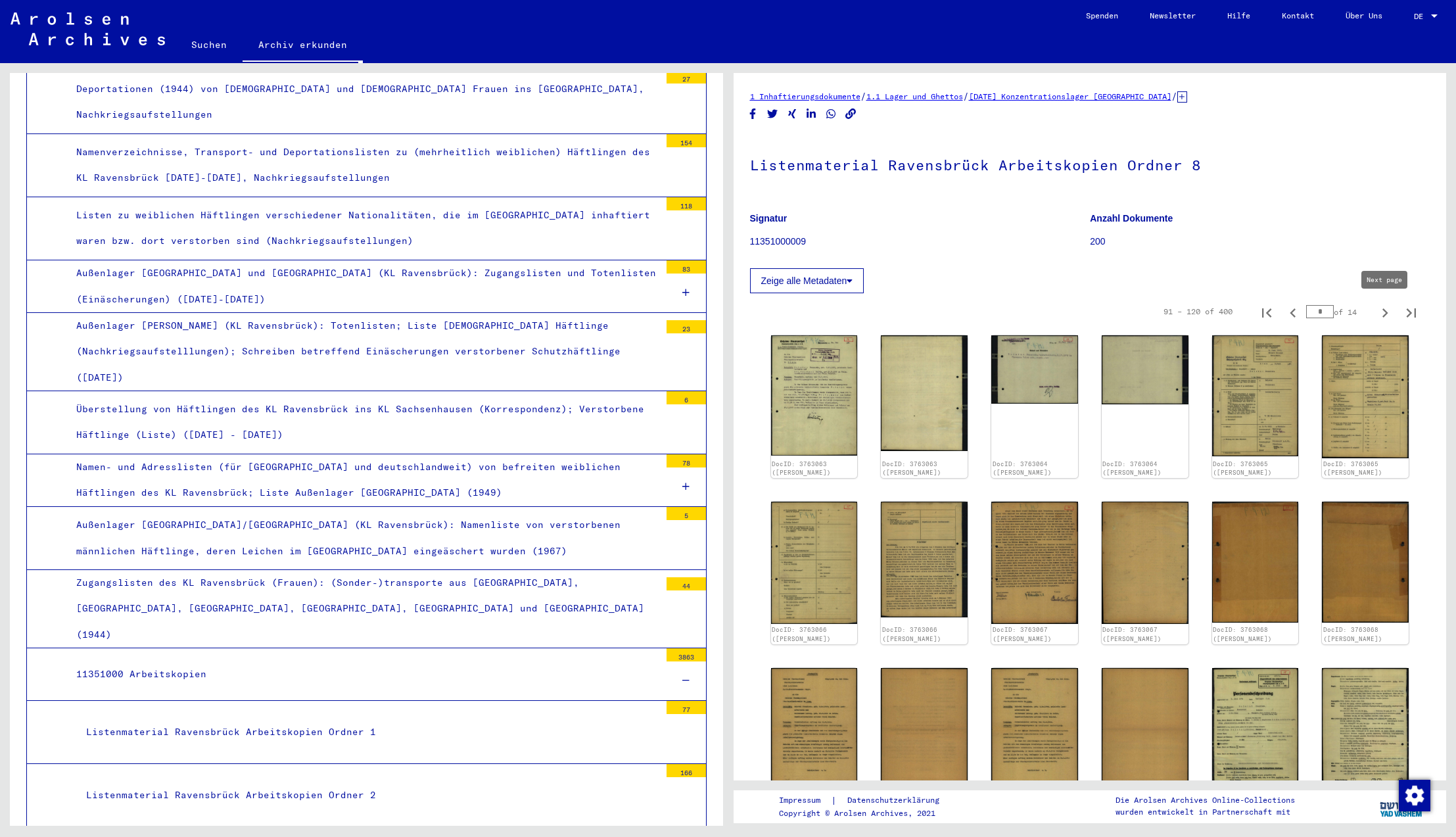
click at [1386, 312] on icon "Next page" at bounding box center [1385, 313] width 6 height 9
type input "*"
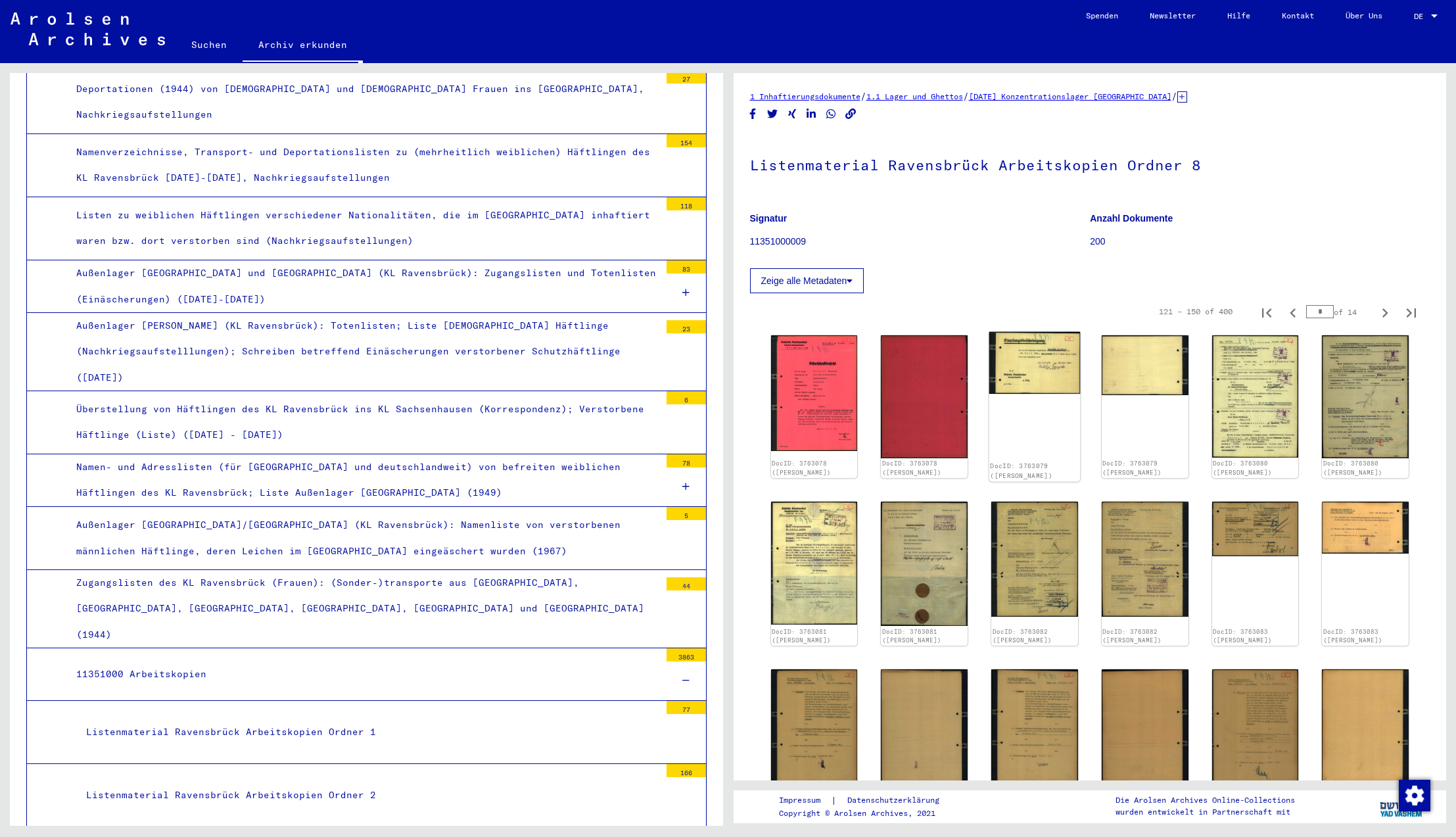
click at [1071, 362] on img at bounding box center [1035, 363] width 90 height 62
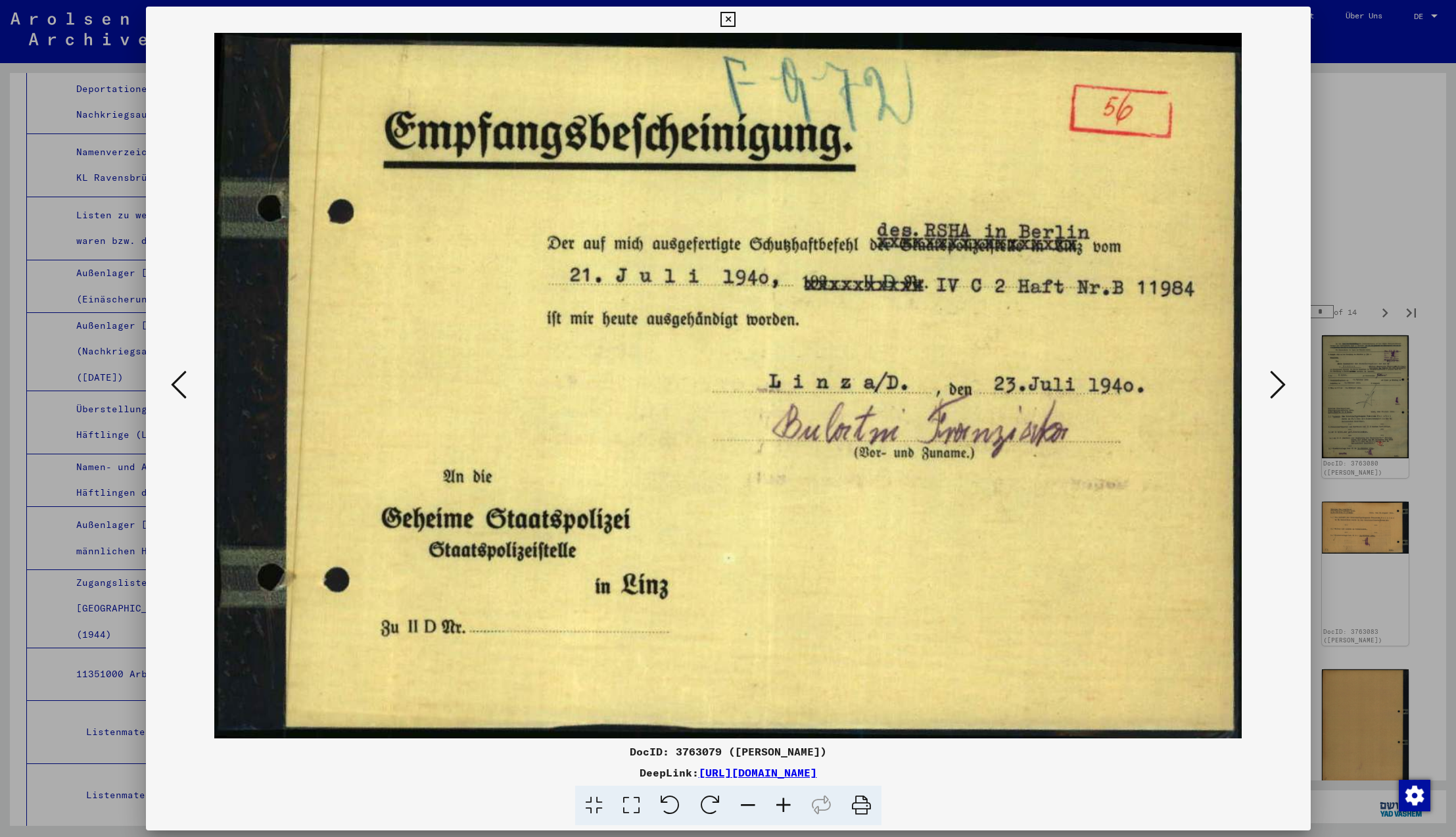
click at [736, 22] on icon at bounding box center [728, 19] width 15 height 15
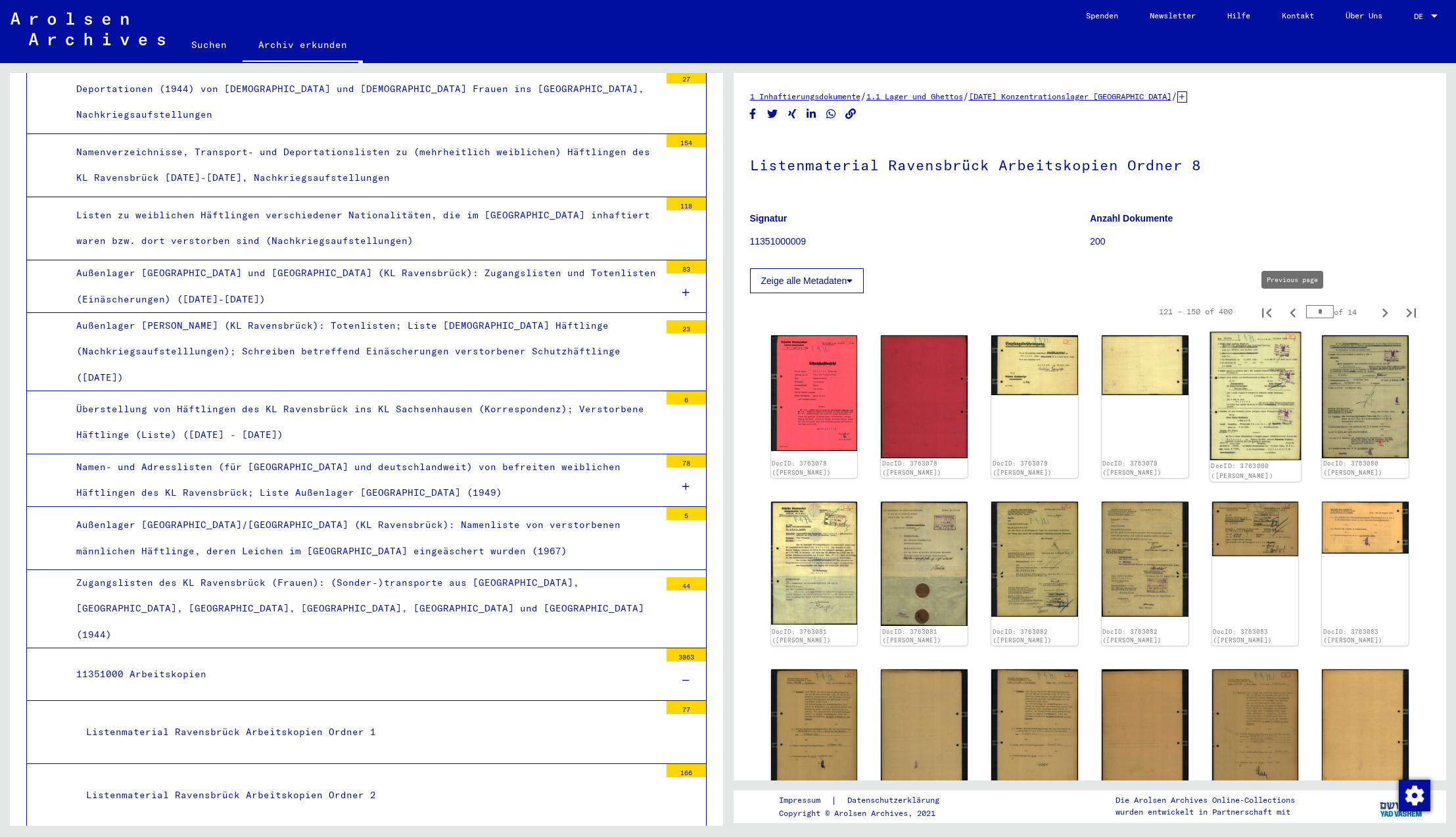
click at [1257, 404] on img at bounding box center [1255, 396] width 90 height 128
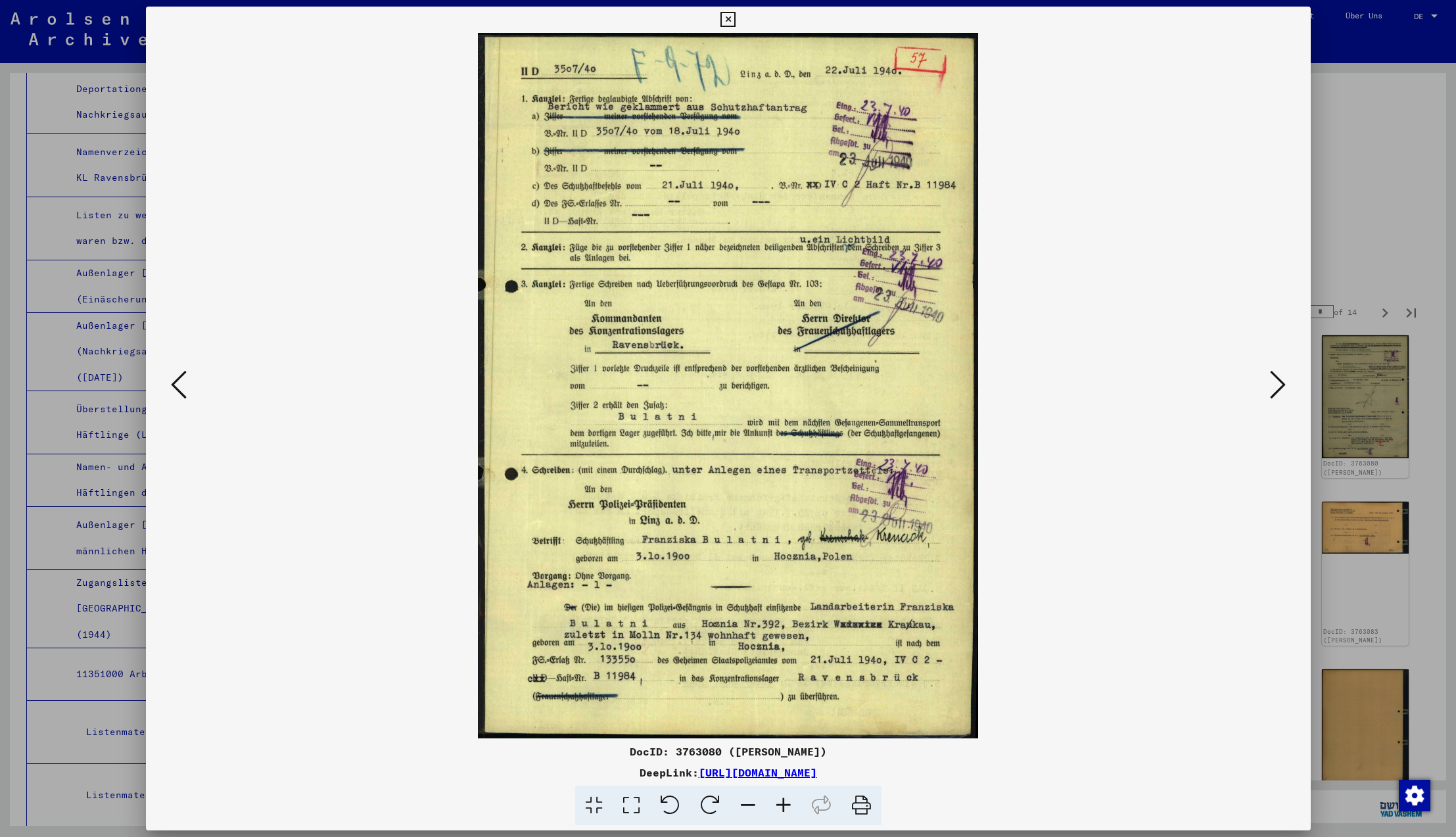
click at [736, 23] on icon at bounding box center [728, 19] width 15 height 15
